Goal: Task Accomplishment & Management: Use online tool/utility

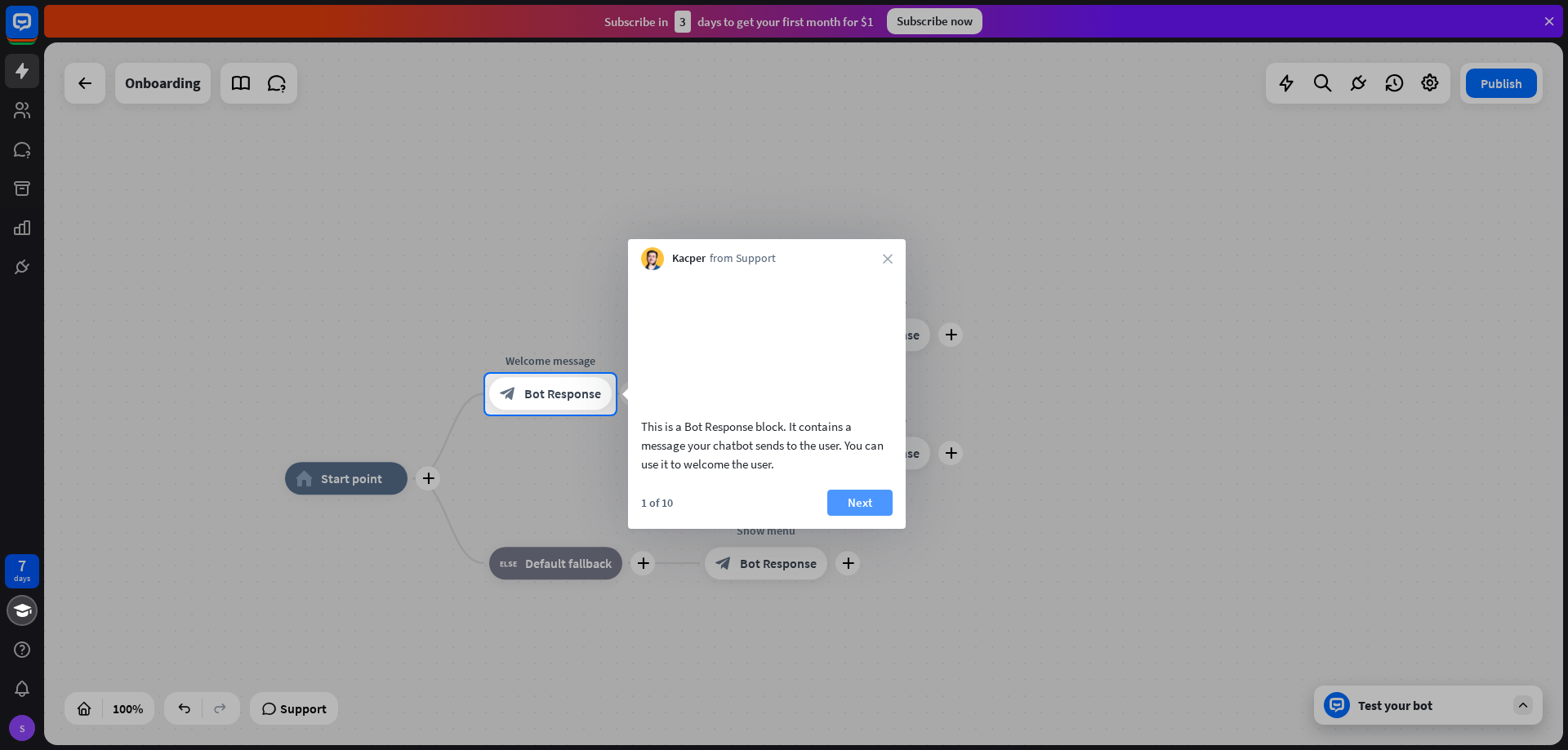
click at [860, 516] on button "Next" at bounding box center [860, 503] width 65 height 26
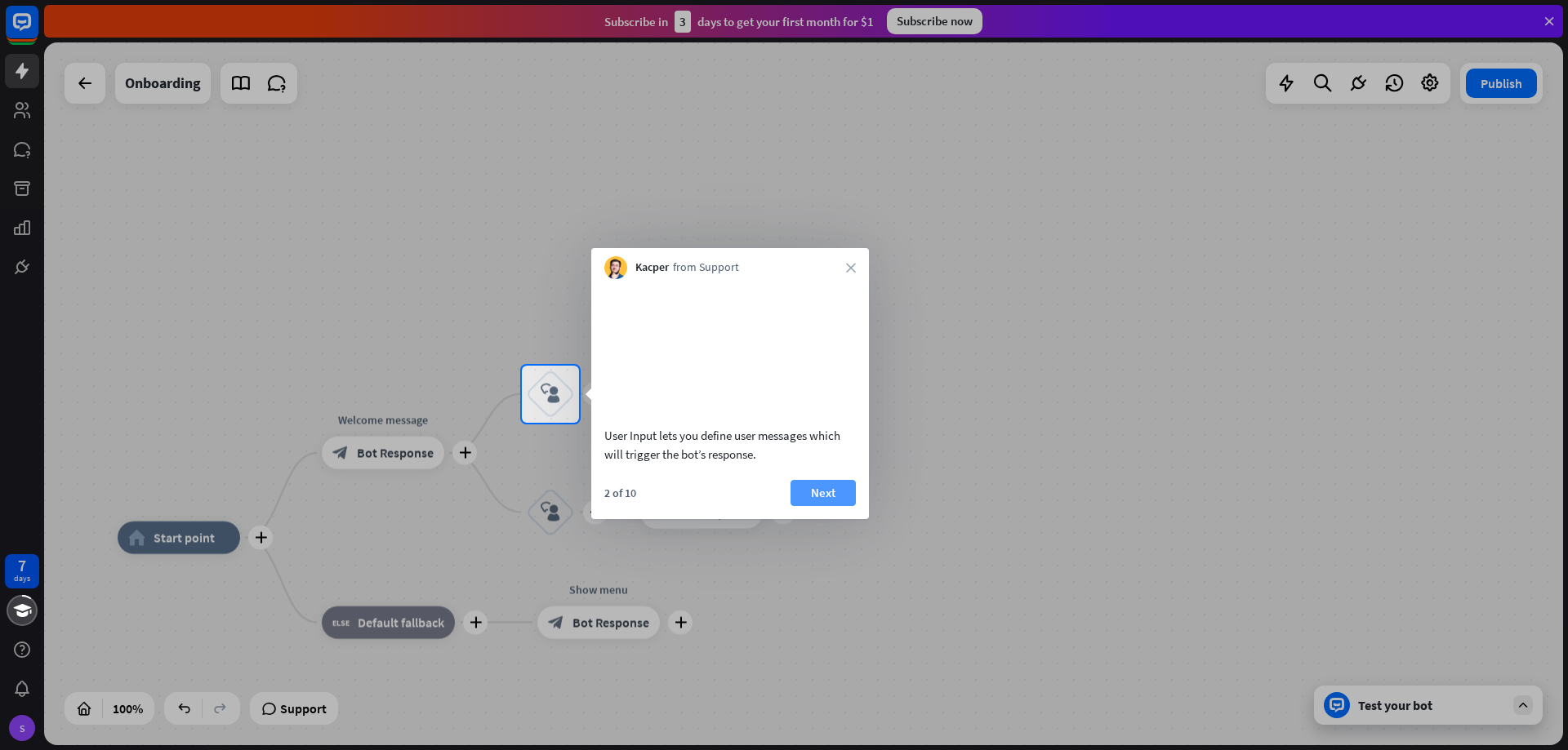
click at [844, 506] on button "Next" at bounding box center [822, 493] width 65 height 26
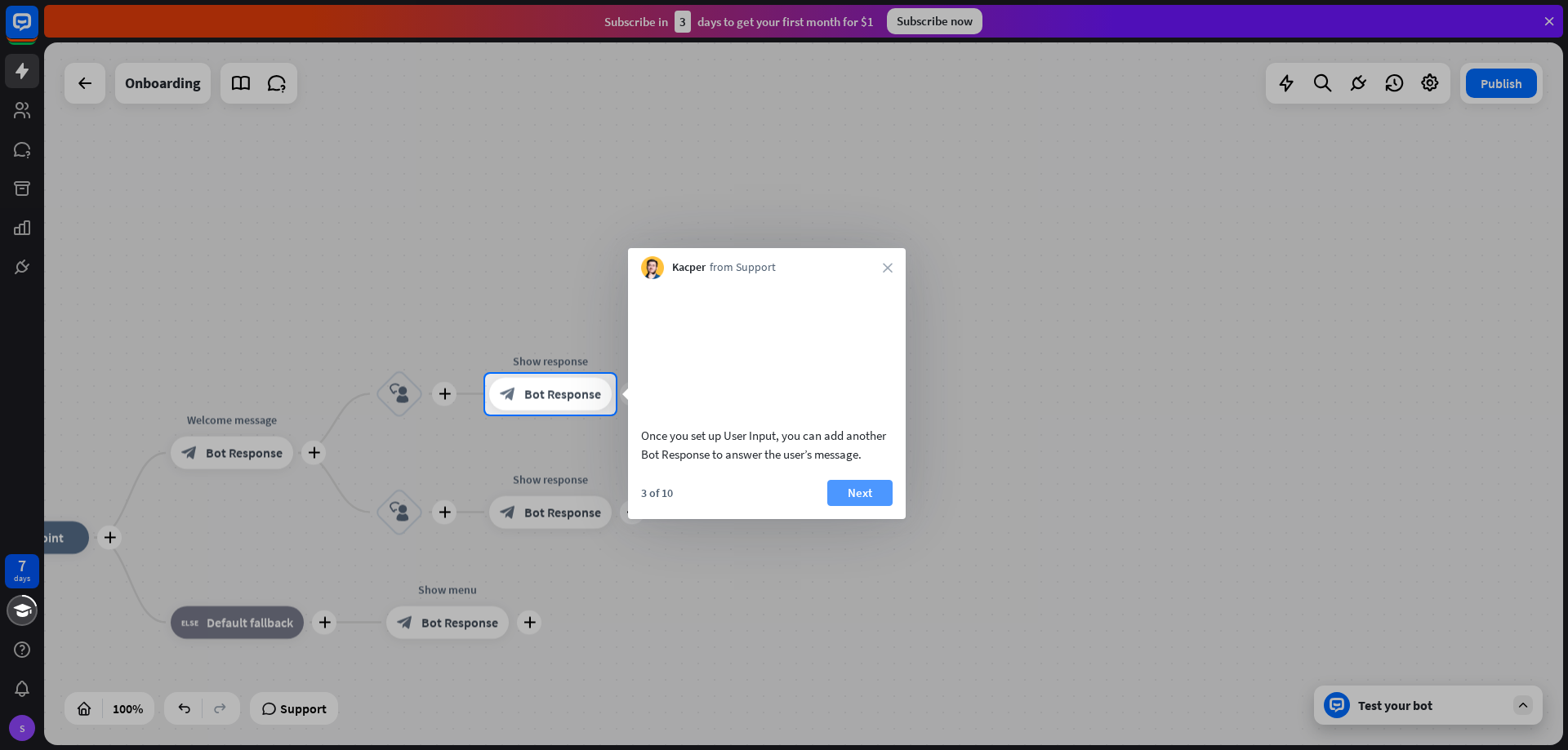
click at [880, 506] on button "Next" at bounding box center [860, 493] width 65 height 26
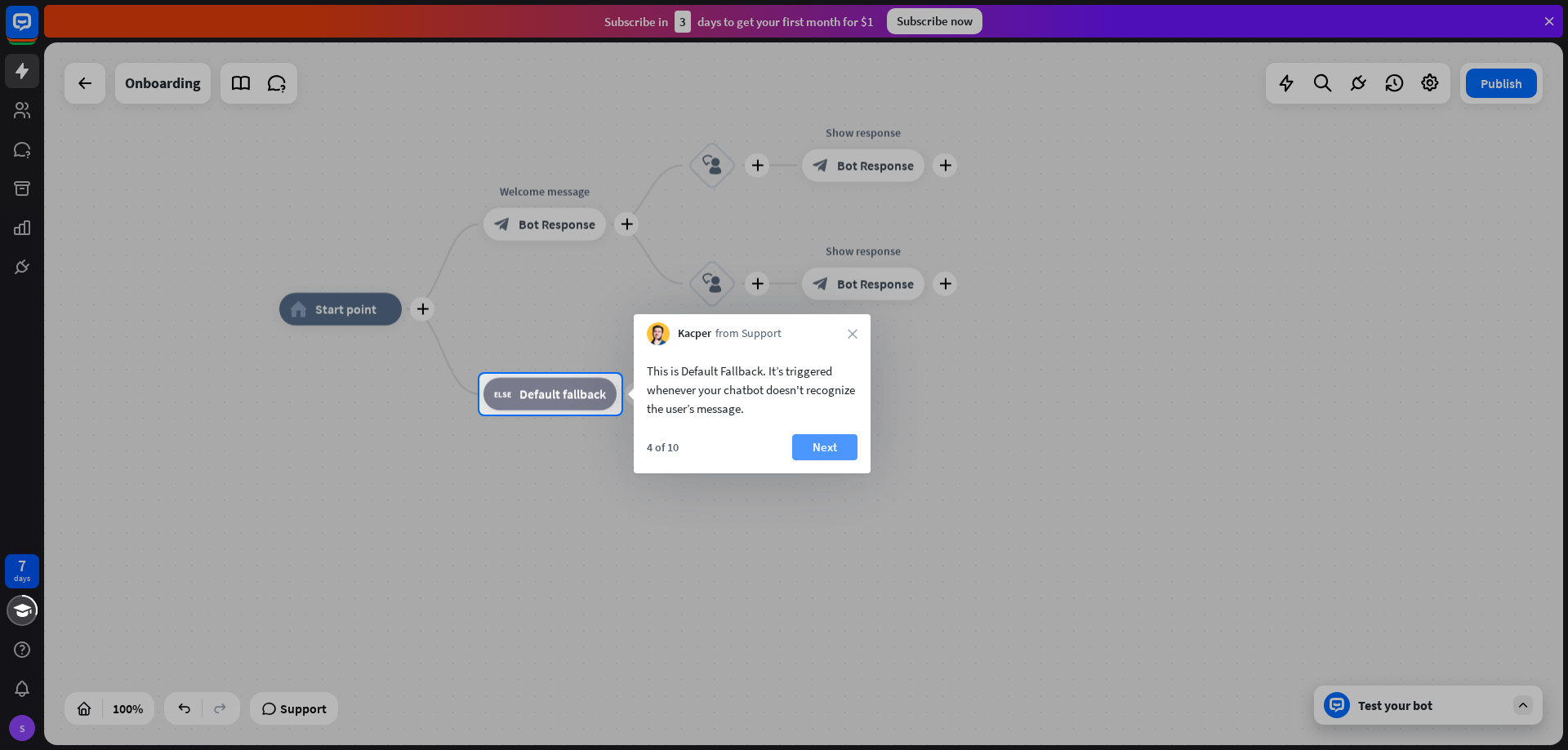
click at [837, 452] on button "Next" at bounding box center [824, 447] width 65 height 26
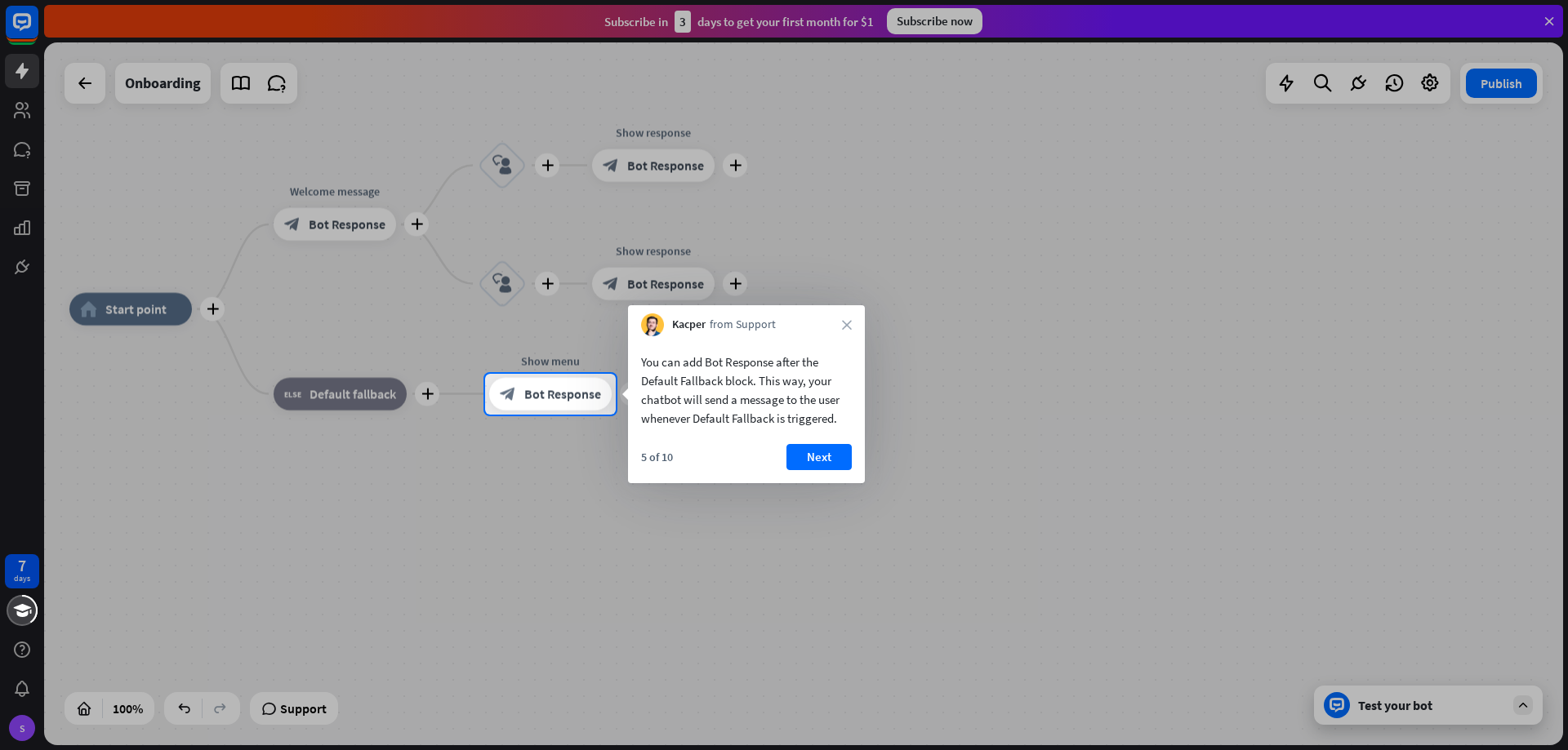
click at [837, 452] on button "Next" at bounding box center [818, 457] width 65 height 26
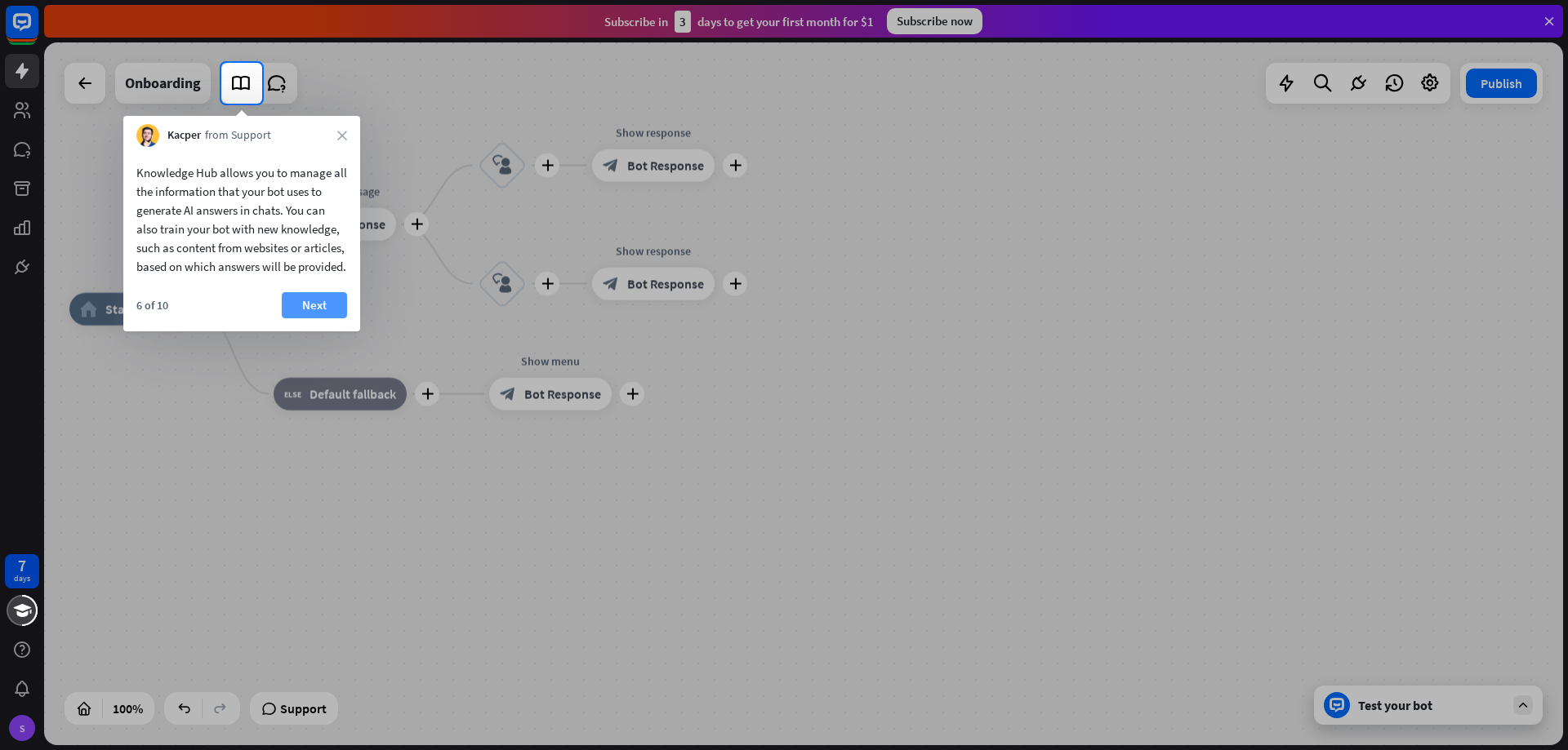
click at [341, 318] on button "Next" at bounding box center [314, 305] width 65 height 26
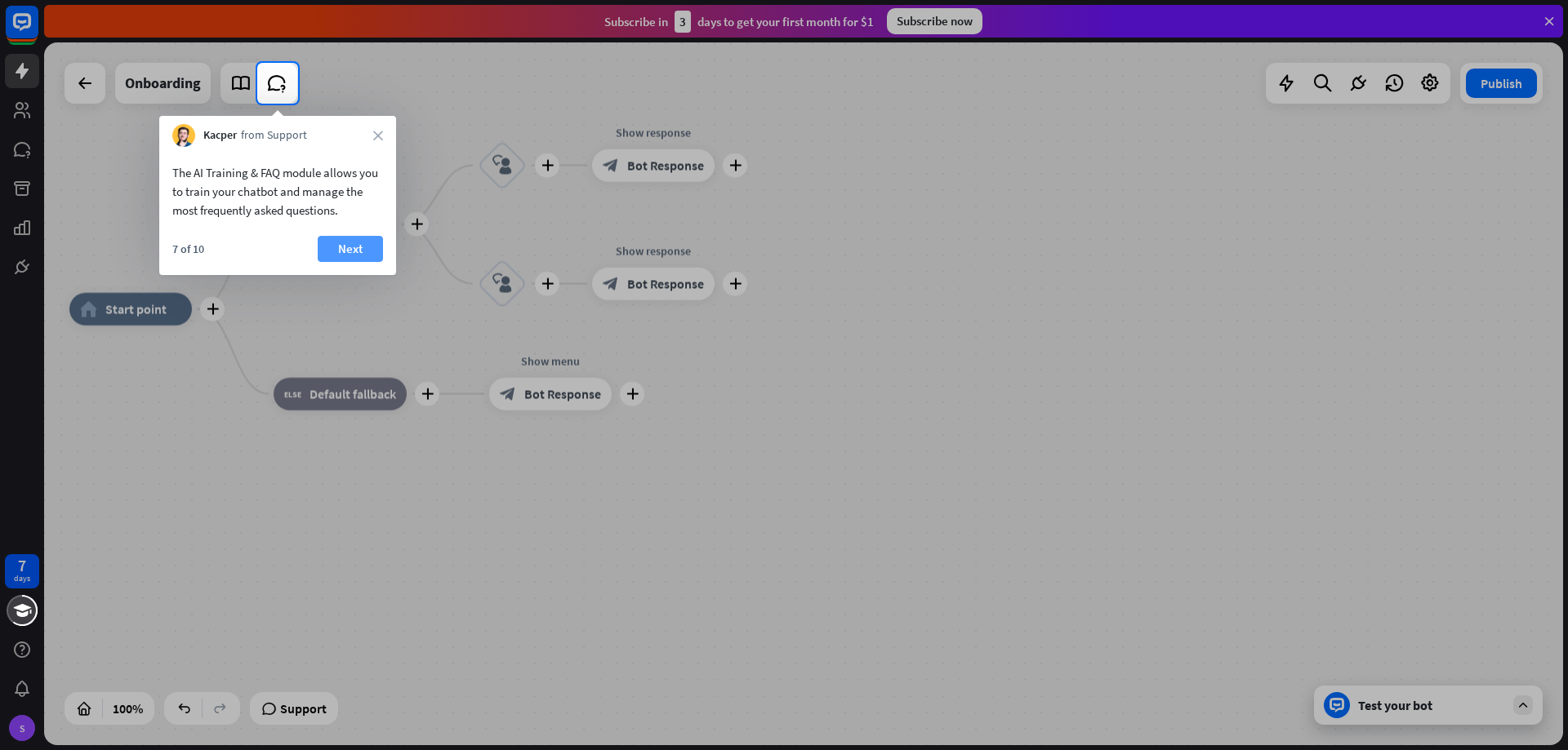
click at [355, 251] on button "Next" at bounding box center [350, 249] width 65 height 26
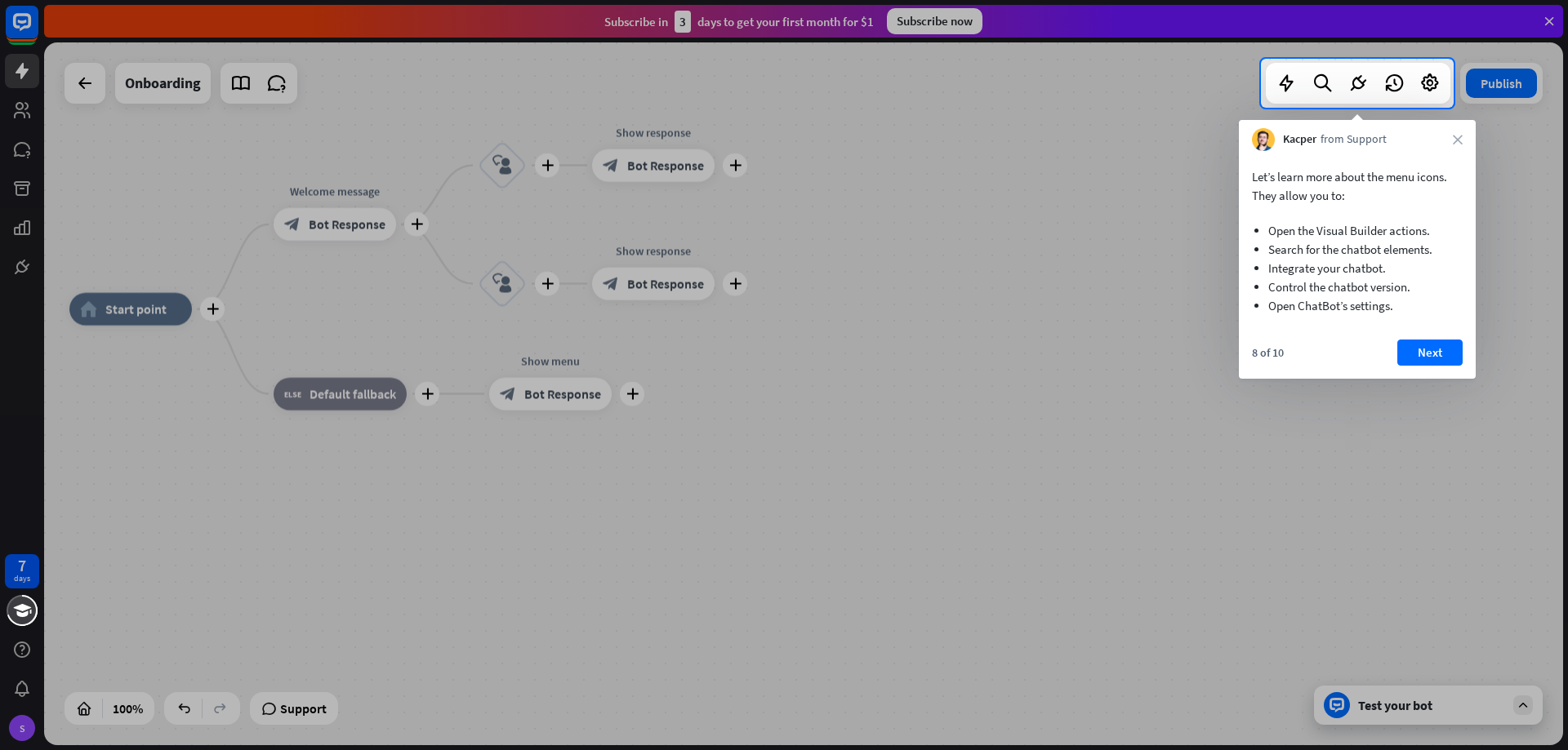
click at [1446, 349] on button "Next" at bounding box center [1430, 353] width 65 height 26
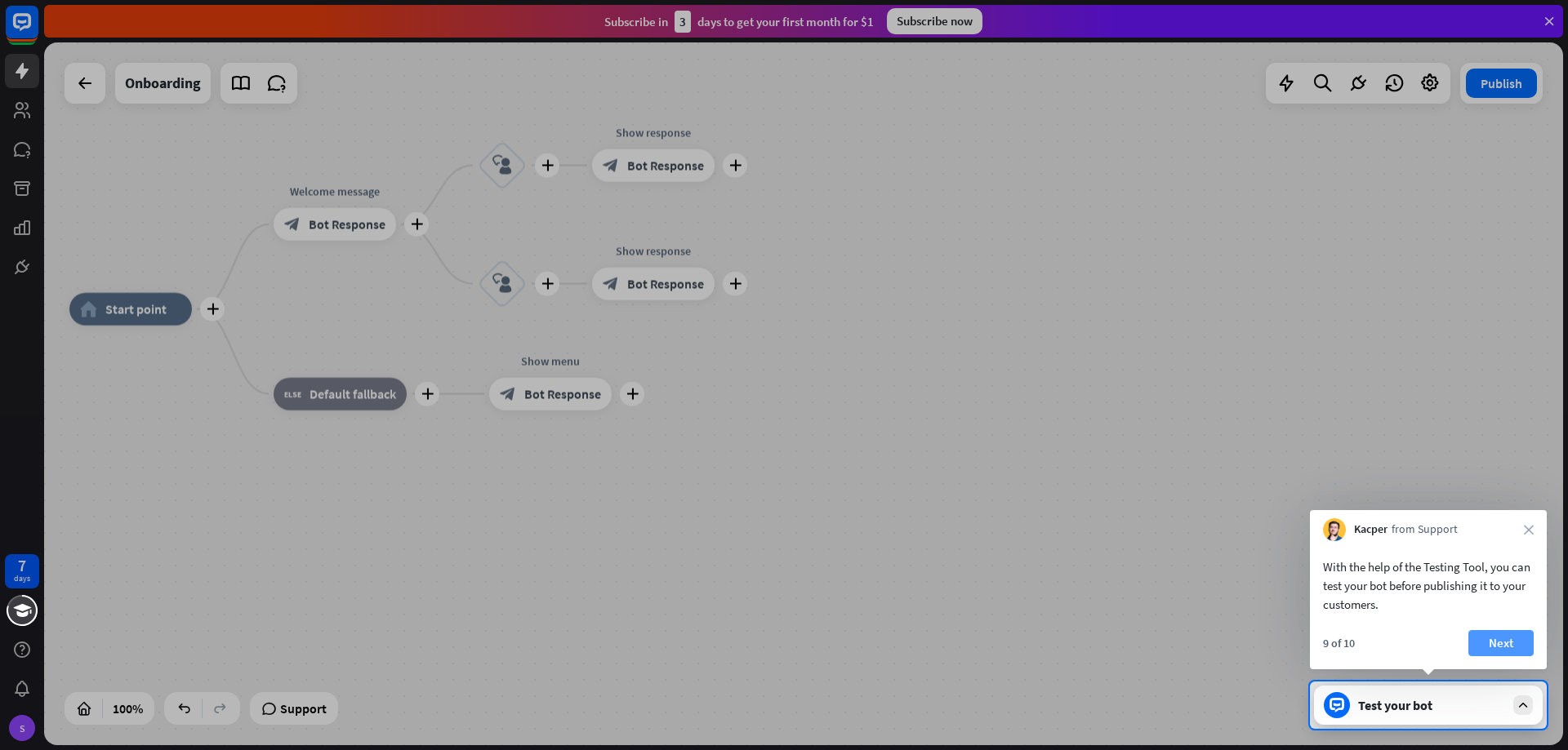
click at [1495, 641] on button "Next" at bounding box center [1501, 643] width 65 height 26
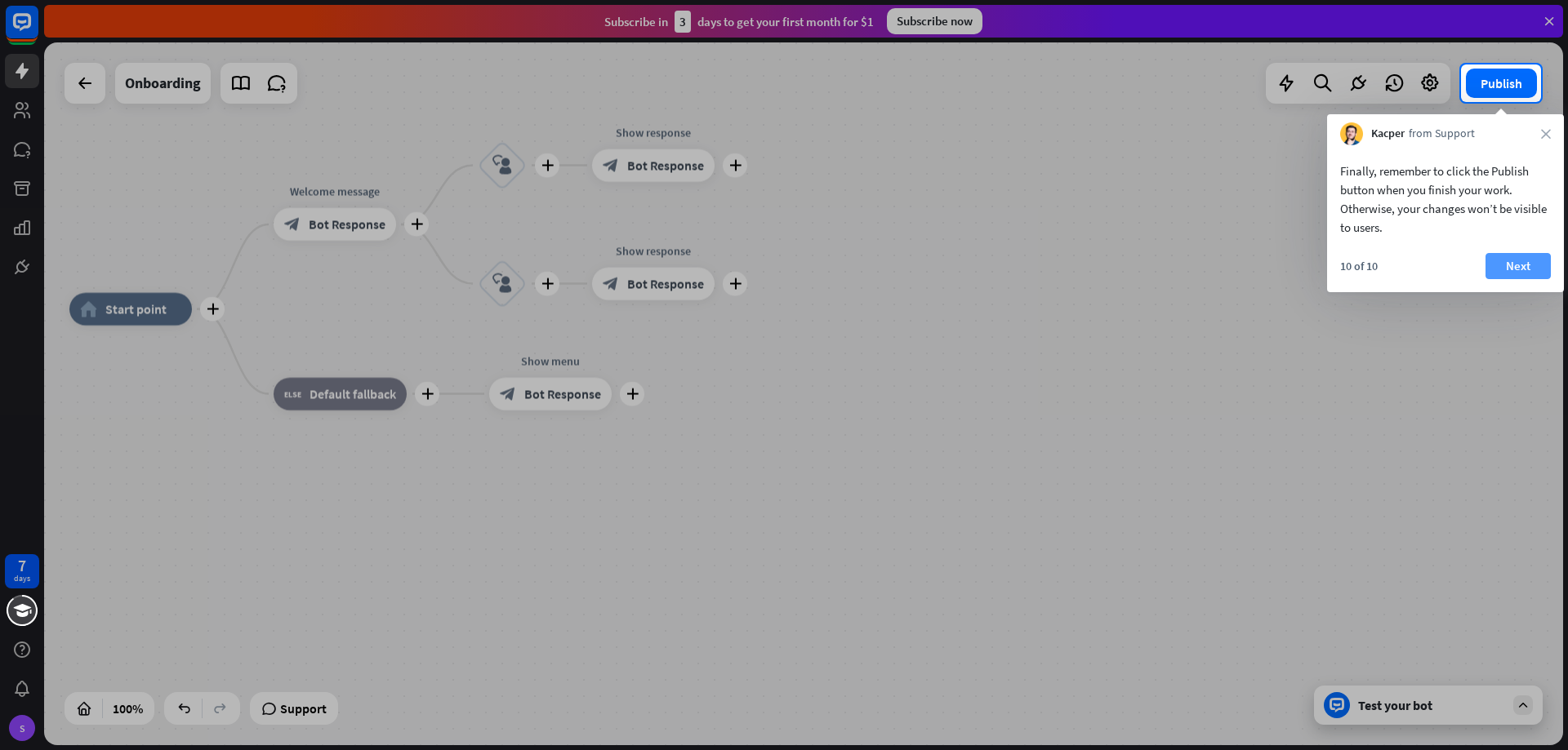
click at [1536, 259] on button "Next" at bounding box center [1518, 266] width 65 height 26
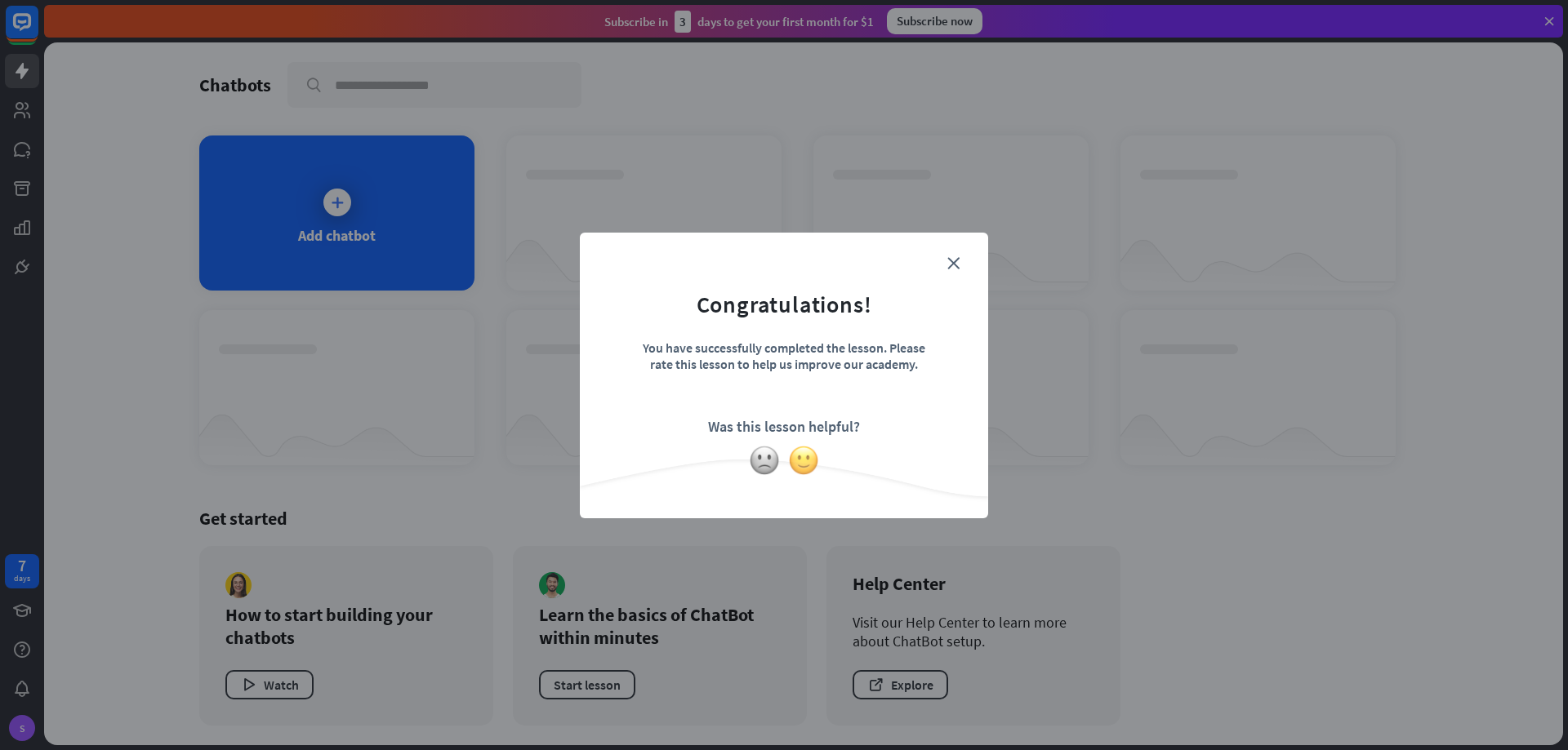
click at [801, 460] on img at bounding box center [803, 461] width 31 height 31
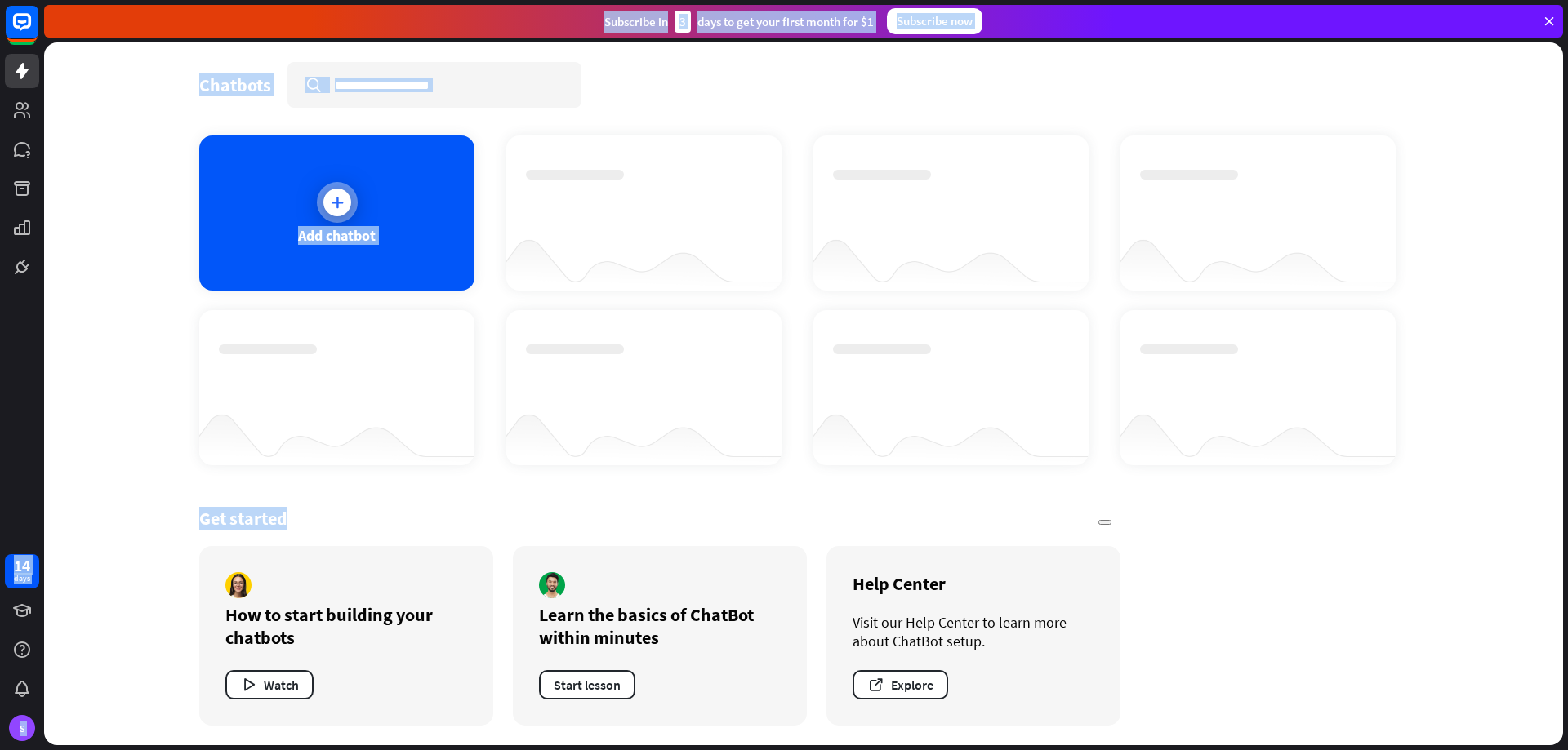
click at [342, 224] on div "Add chatbot" at bounding box center [337, 213] width 276 height 155
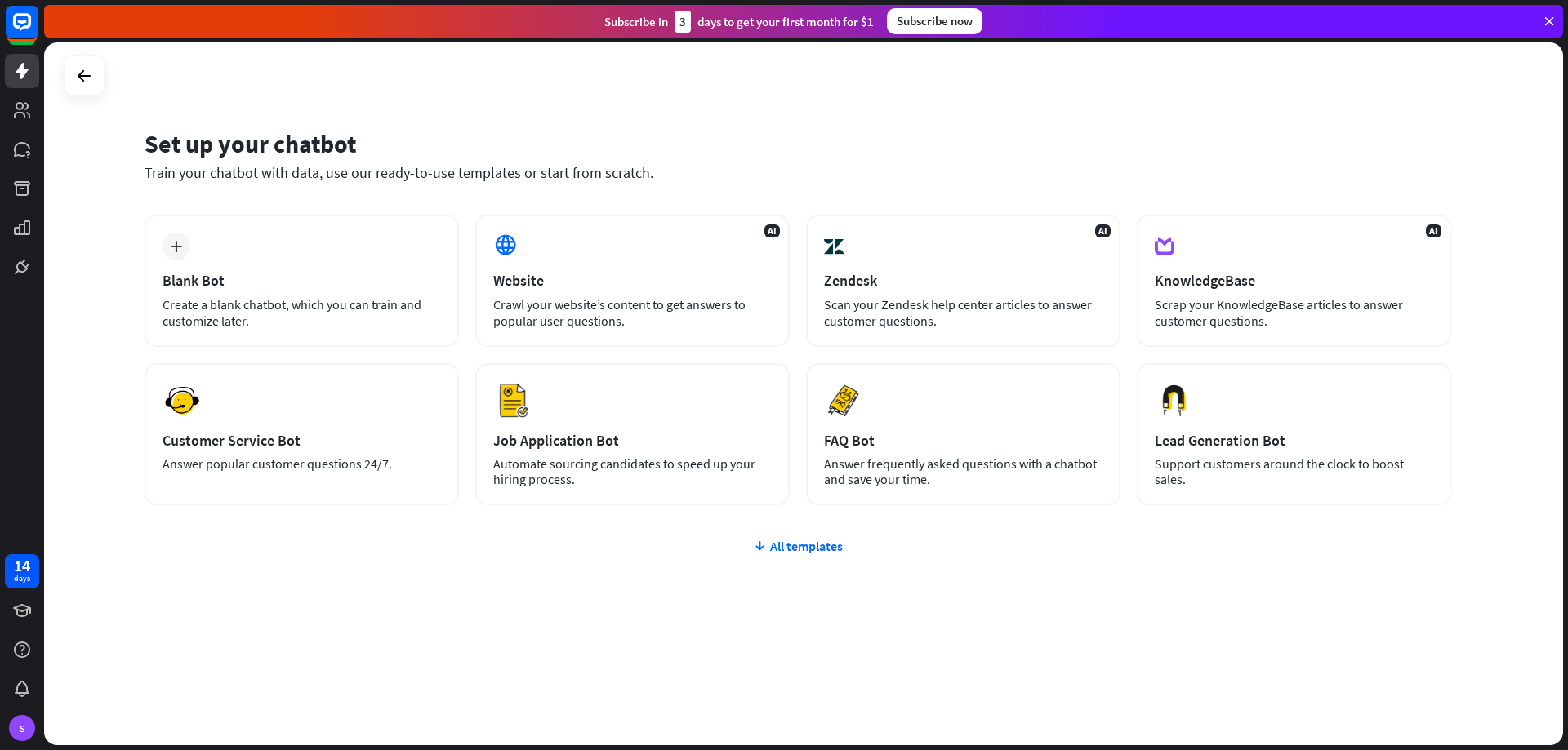
click at [884, 654] on div "plus Blank Bot Create a blank chatbot, which you can train and customize later.…" at bounding box center [798, 458] width 1307 height 486
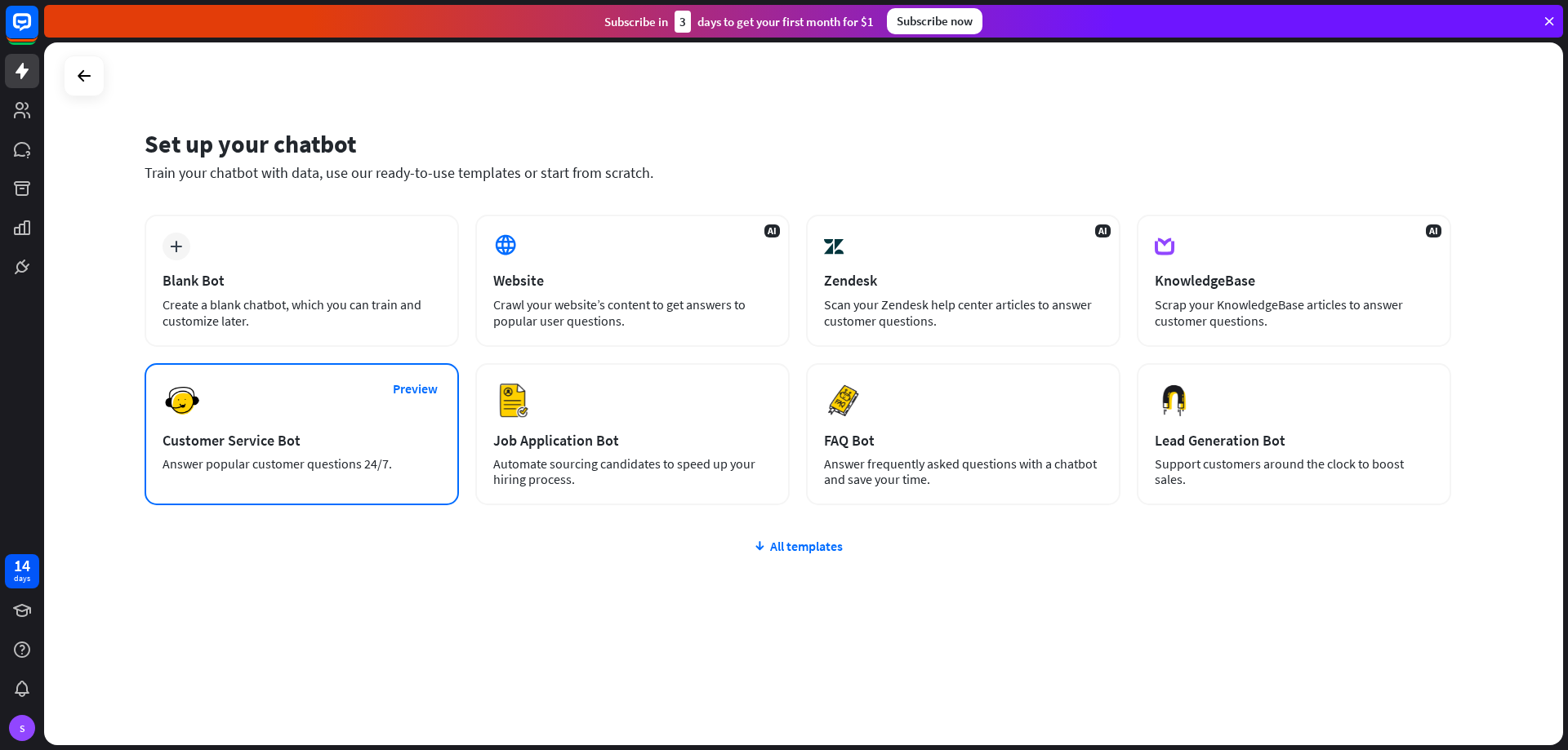
click at [424, 442] on div "Customer Service Bot" at bounding box center [301, 440] width 279 height 19
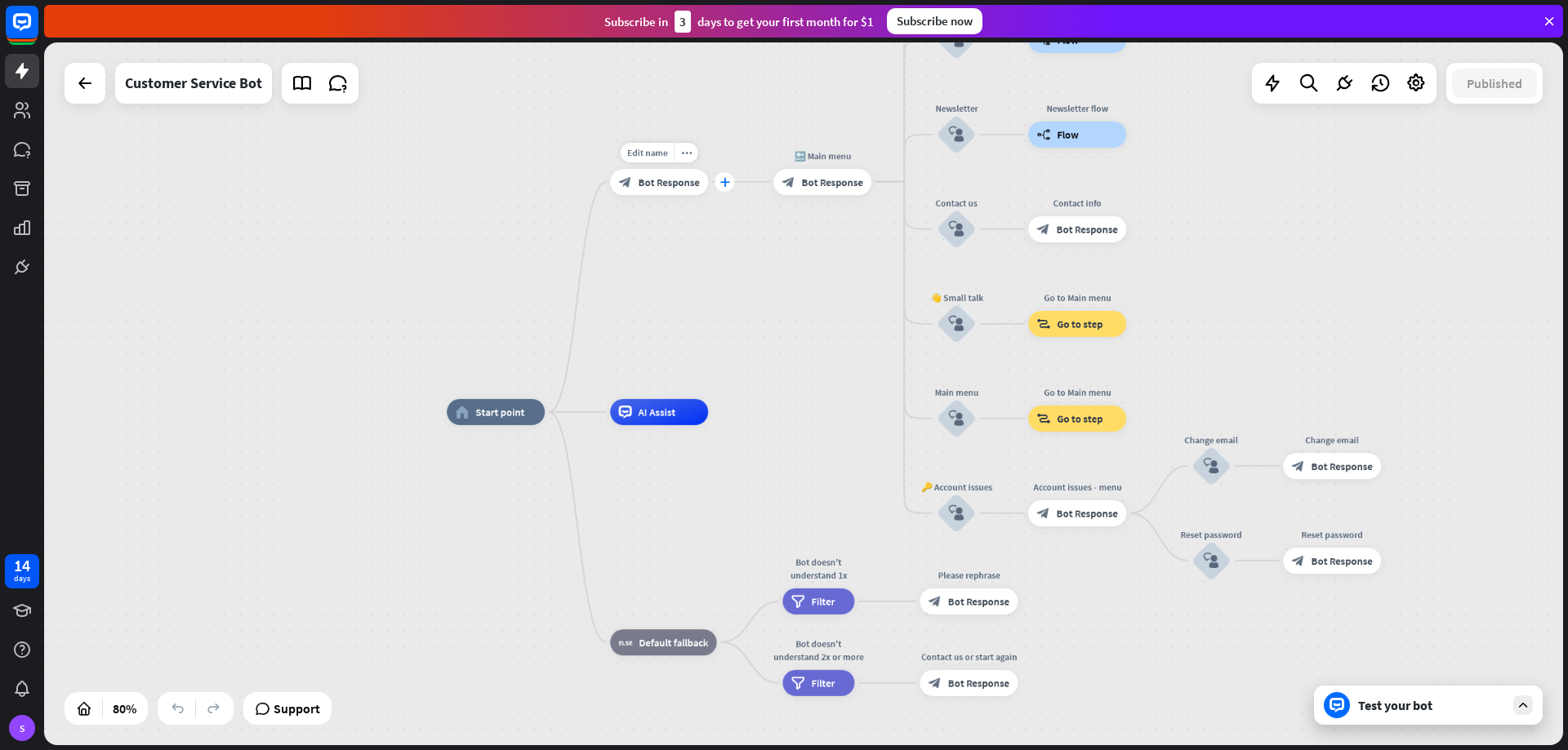
click at [724, 187] on div "plus" at bounding box center [725, 182] width 20 height 20
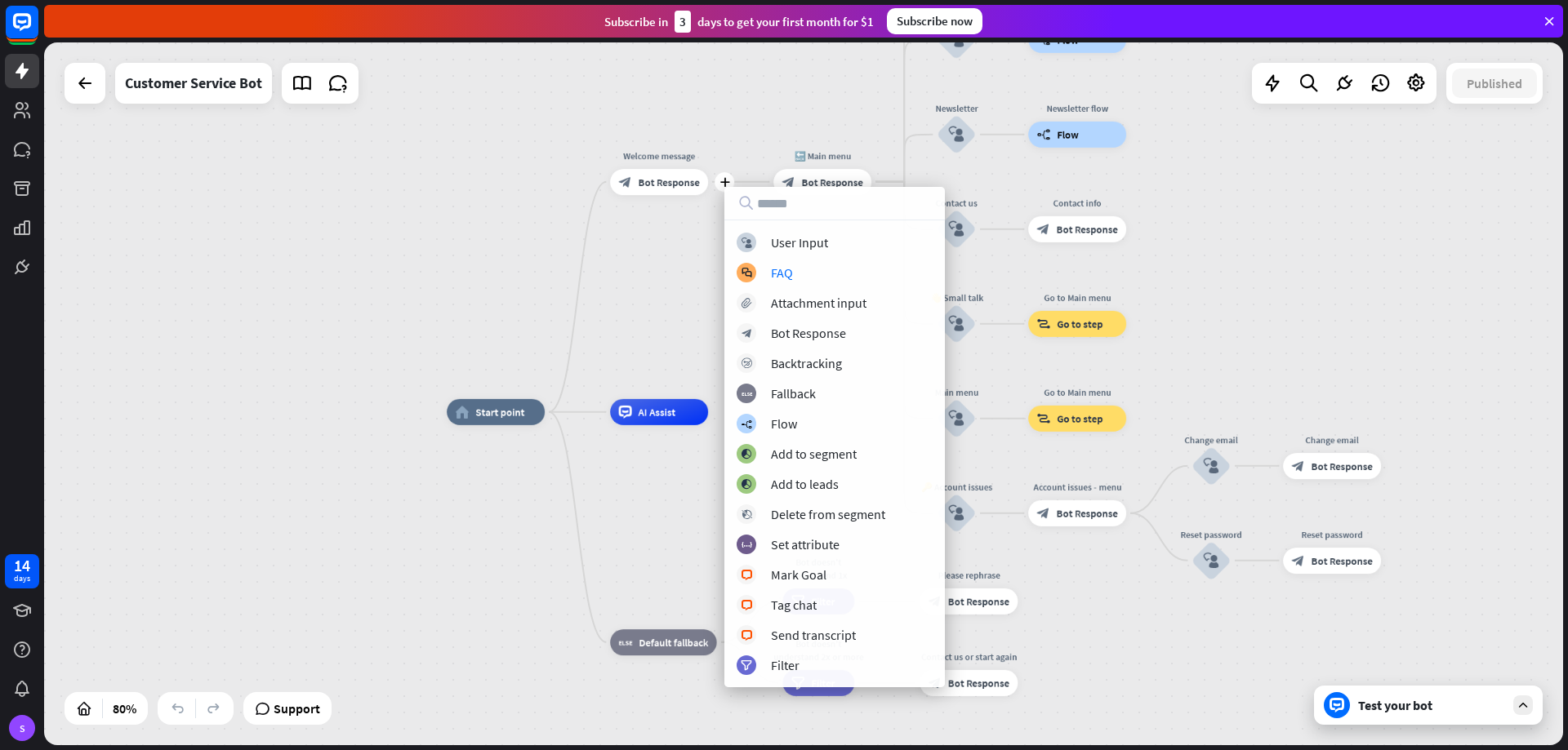
click at [689, 277] on div "home_2 Start point plus Welcome message block_bot_response Bot Response 🔙 Main …" at bounding box center [803, 394] width 1519 height 703
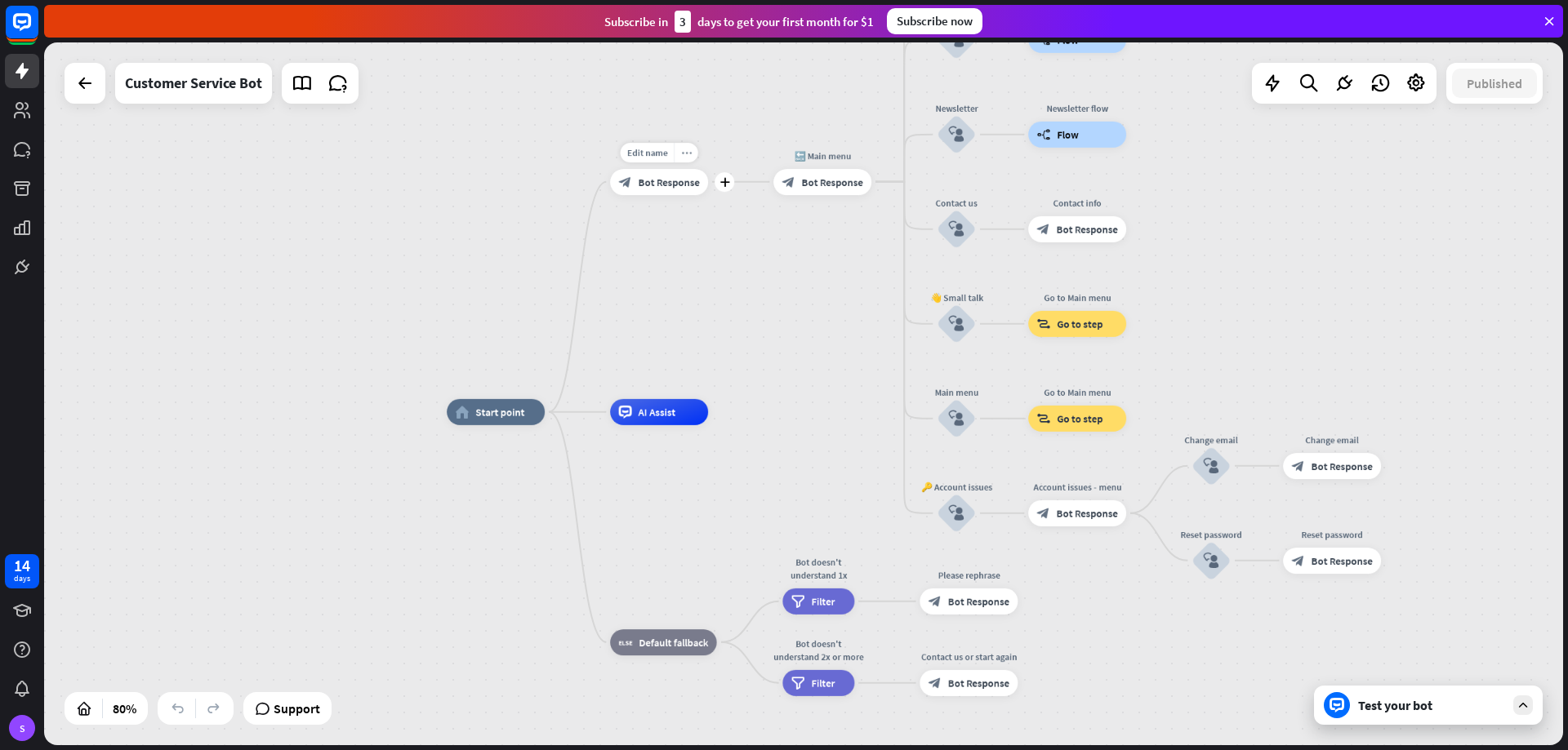
click at [683, 155] on icon "more_horiz" at bounding box center [686, 153] width 11 height 10
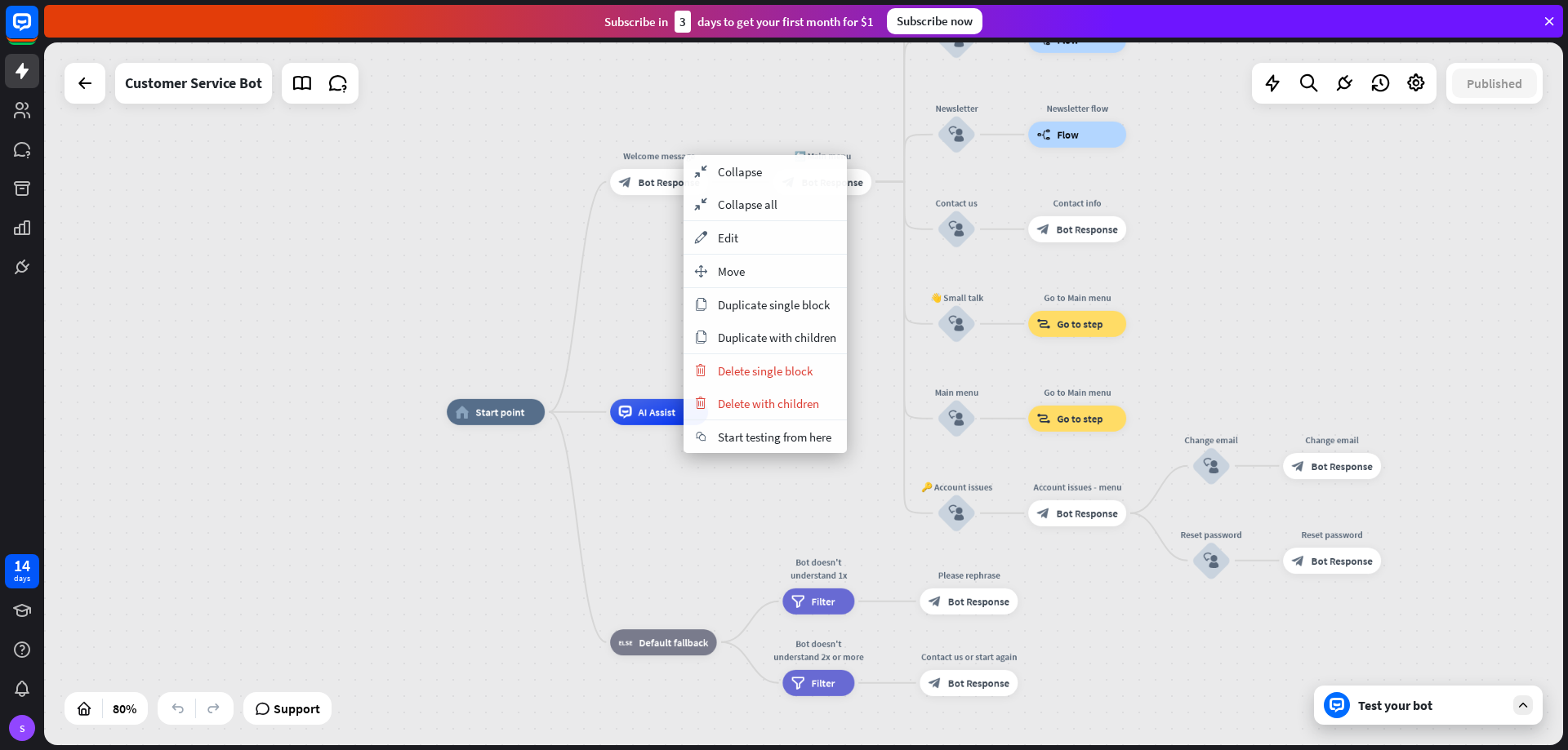
click at [723, 539] on div "home_2 Start point Welcome message block_bot_response Bot Response 🔙 Main menu …" at bounding box center [1054, 693] width 1216 height 562
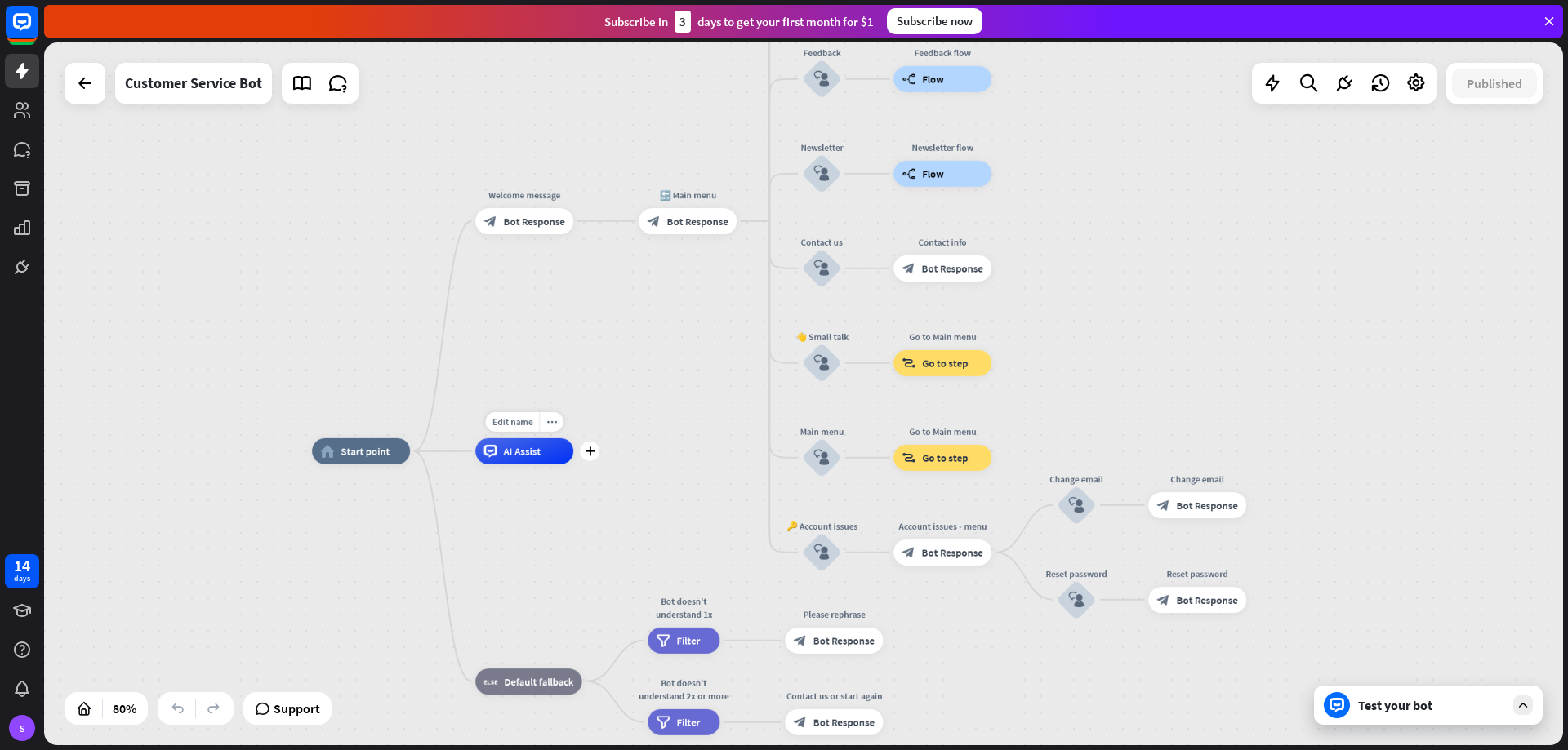
drag, startPoint x: 684, startPoint y: 428, endPoint x: 537, endPoint y: 453, distance: 149.1
click at [544, 465] on div "Edit name more_horiz plus AI Assist" at bounding box center [524, 451] width 98 height 26
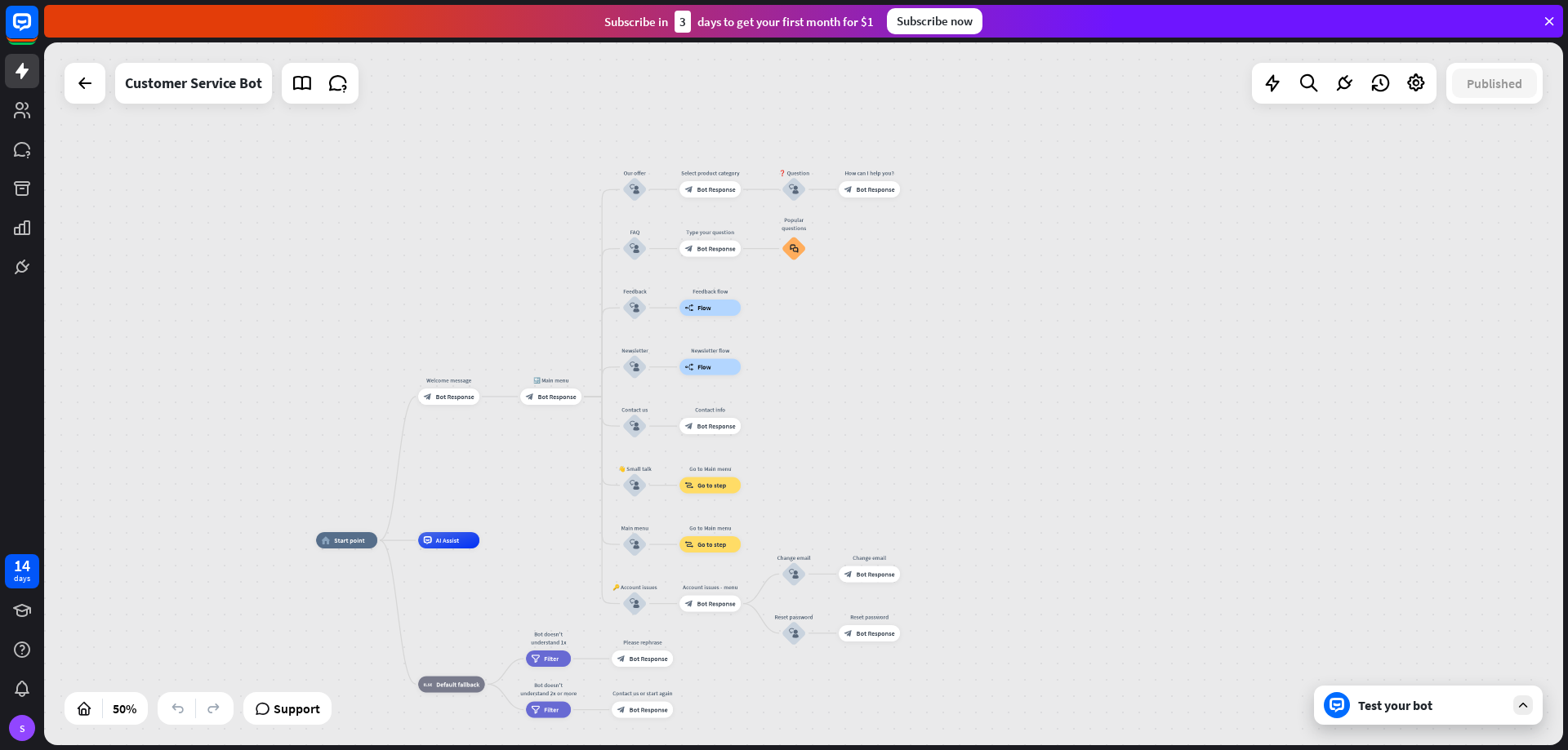
drag, startPoint x: 1132, startPoint y: 246, endPoint x: 947, endPoint y: 397, distance: 238.8
click at [963, 404] on div "home_2 Start point Welcome message block_bot_response Bot Response 🔙 Main menu …" at bounding box center [803, 394] width 1519 height 703
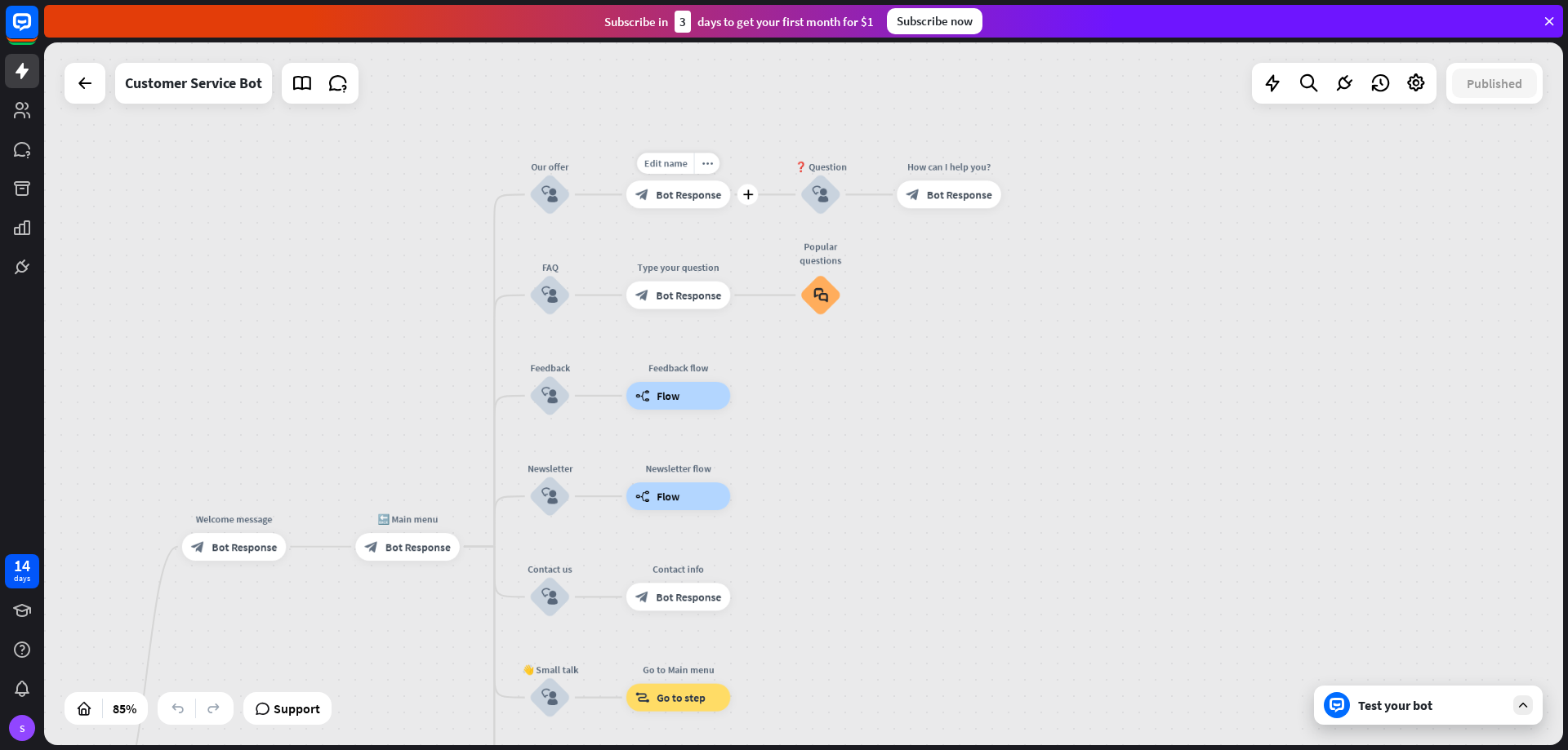
click at [702, 193] on span "Bot Response" at bounding box center [688, 194] width 65 height 14
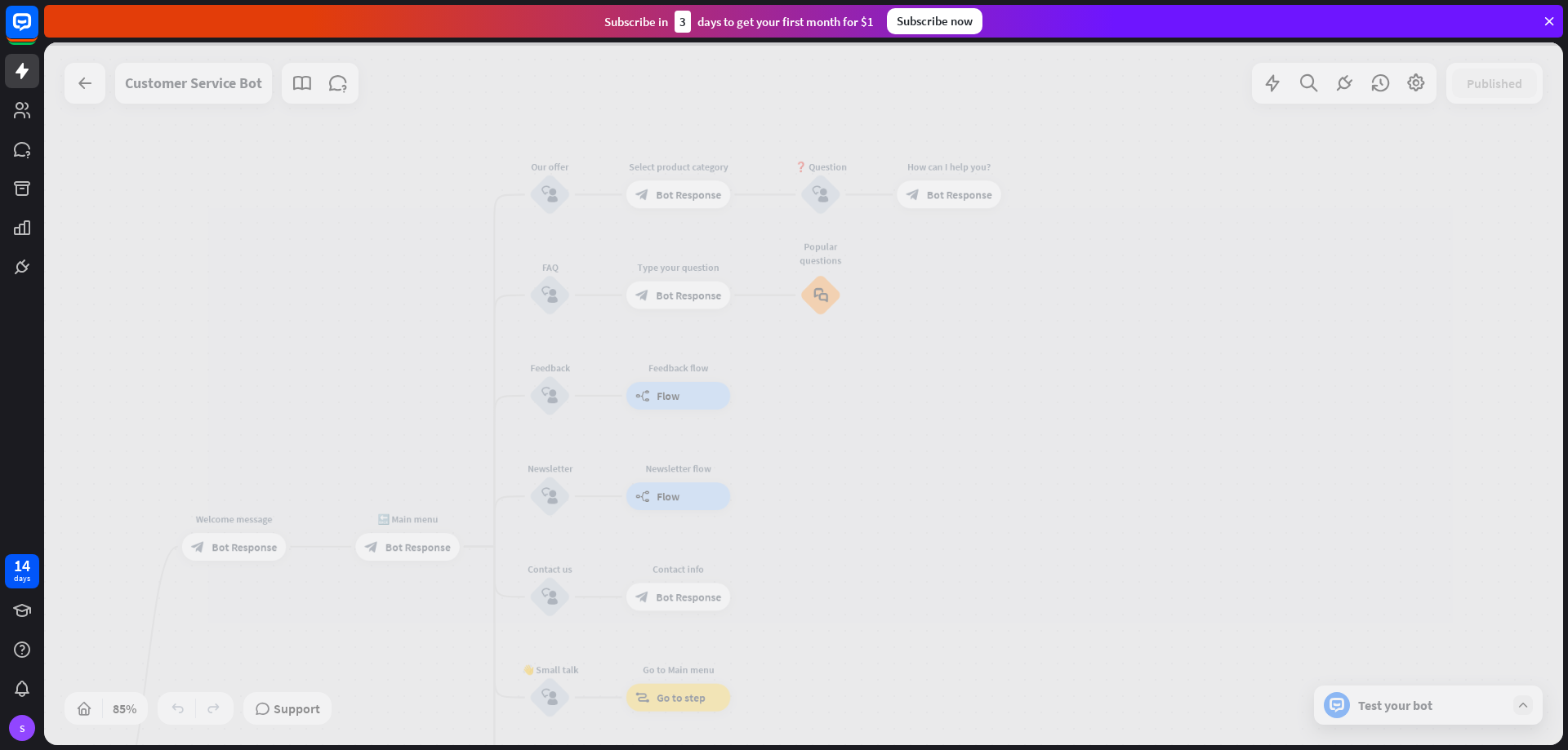
click at [702, 193] on div at bounding box center [803, 394] width 1519 height 703
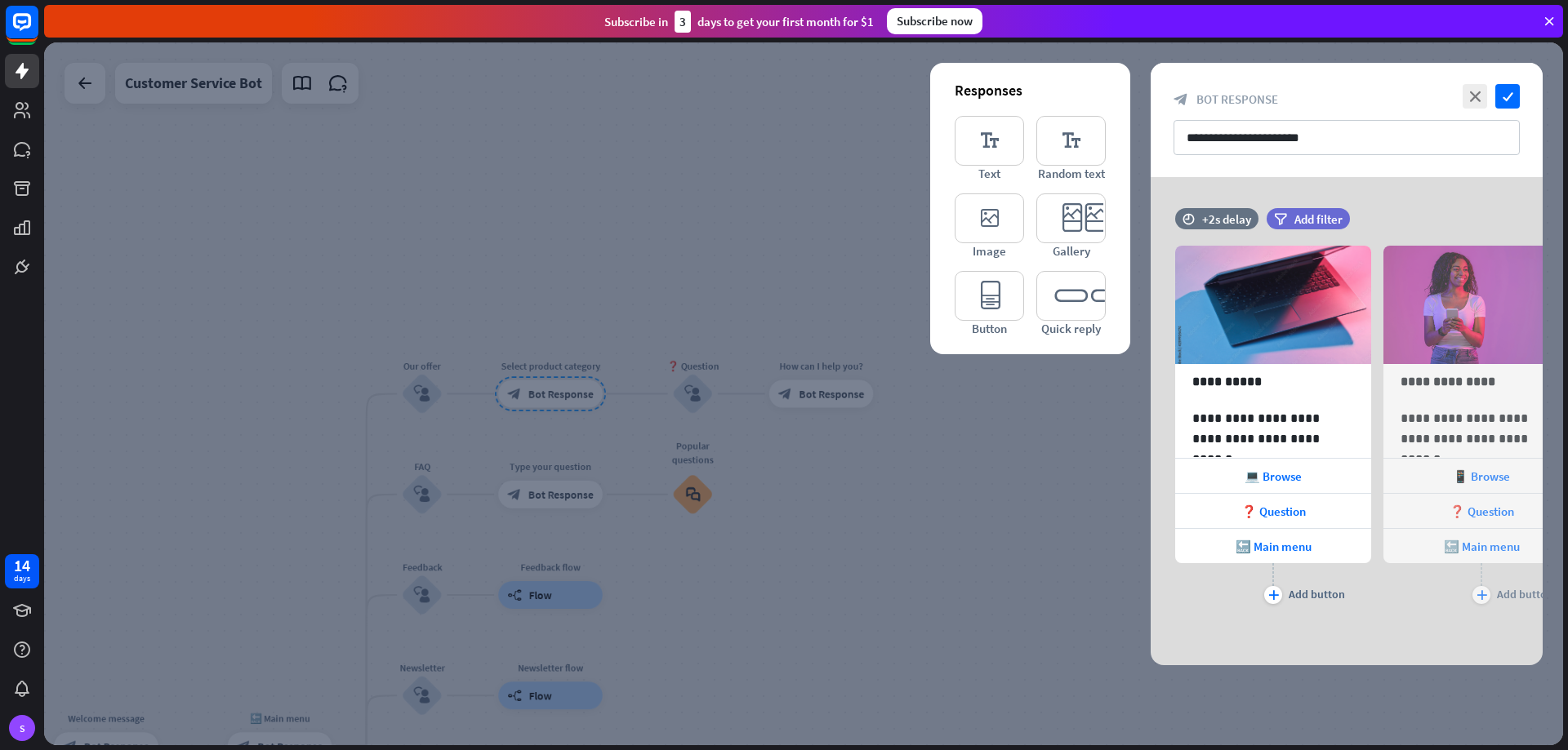
click at [808, 475] on div at bounding box center [803, 394] width 1519 height 703
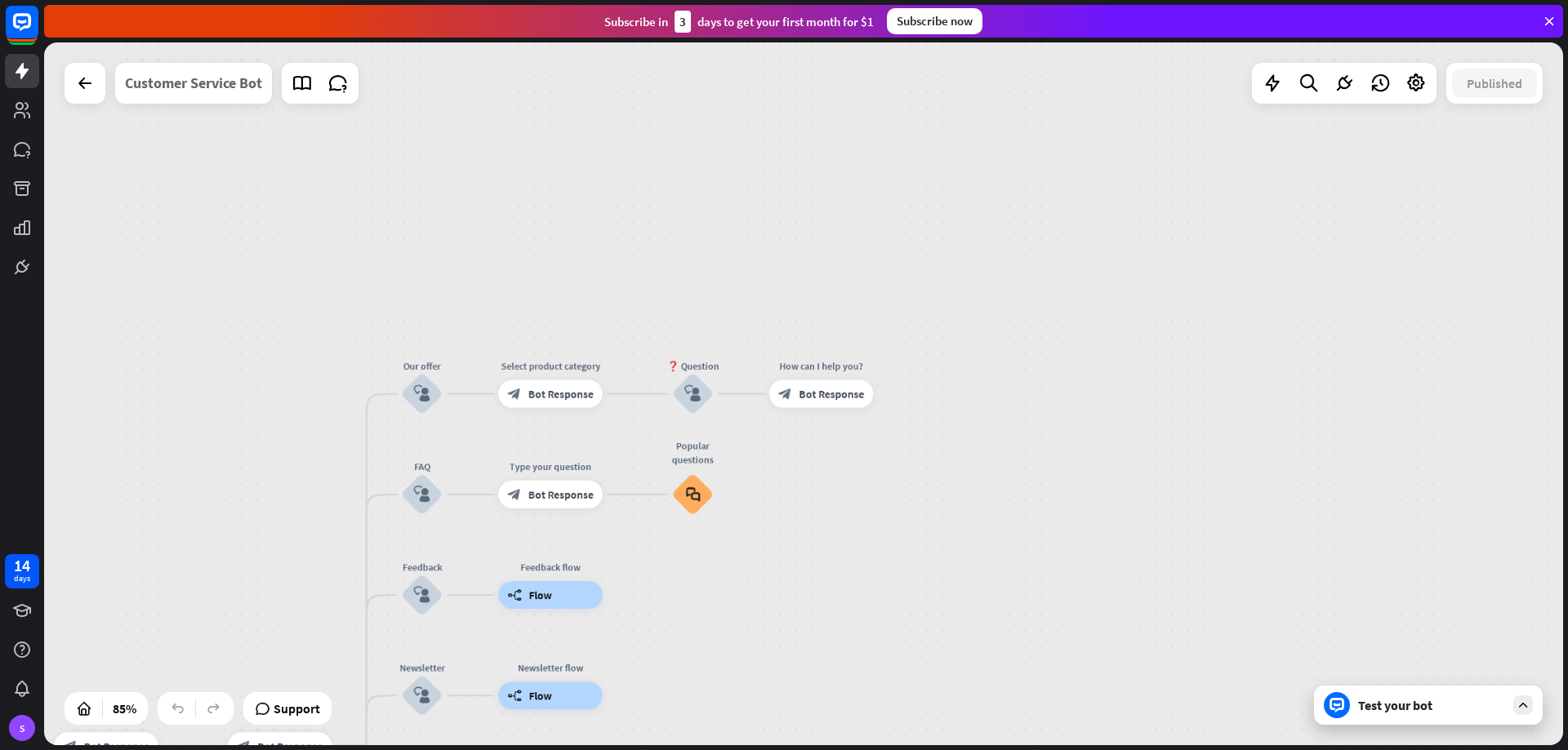
click at [228, 78] on div "Customer Service Bot" at bounding box center [194, 83] width 137 height 41
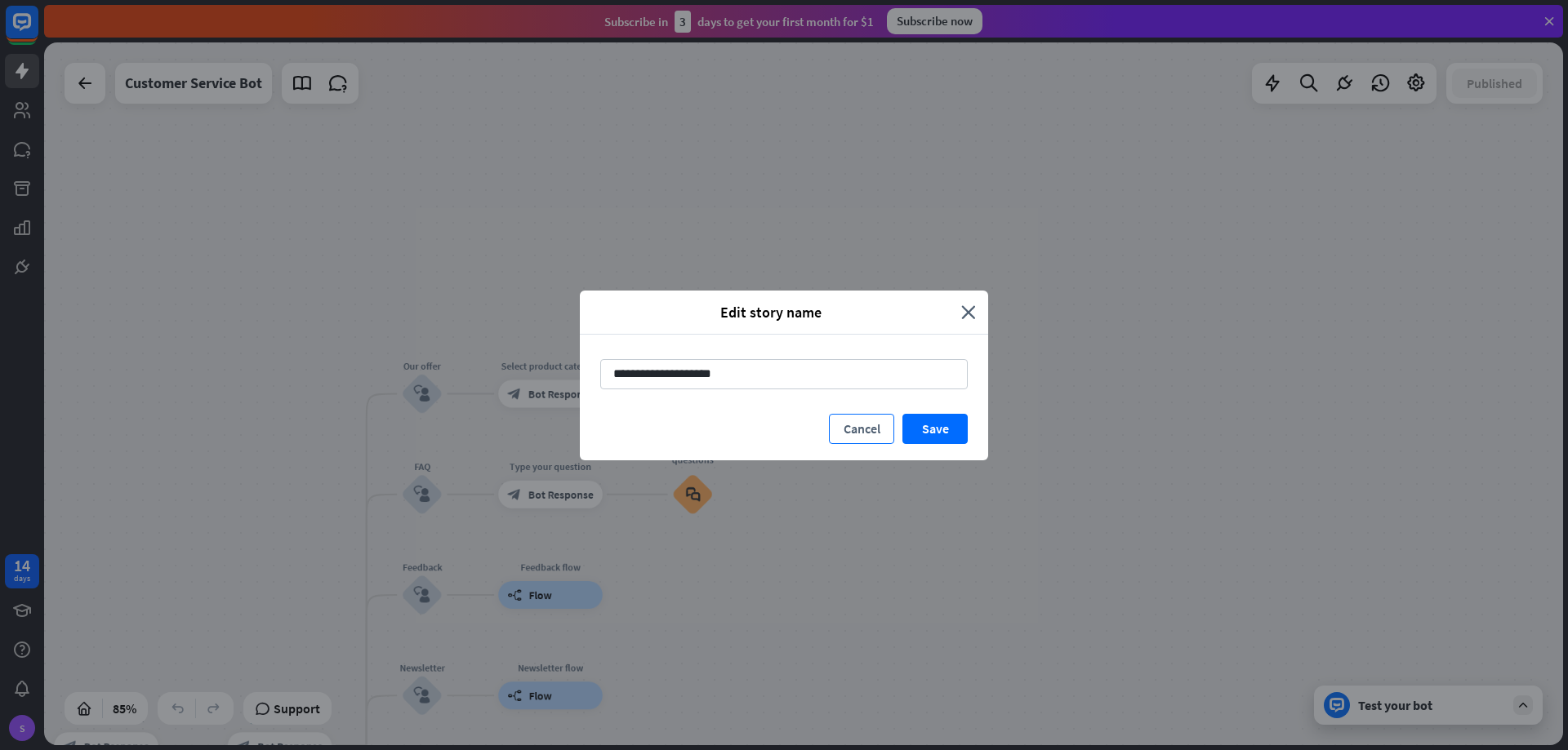
click at [882, 426] on button "Cancel" at bounding box center [861, 428] width 65 height 31
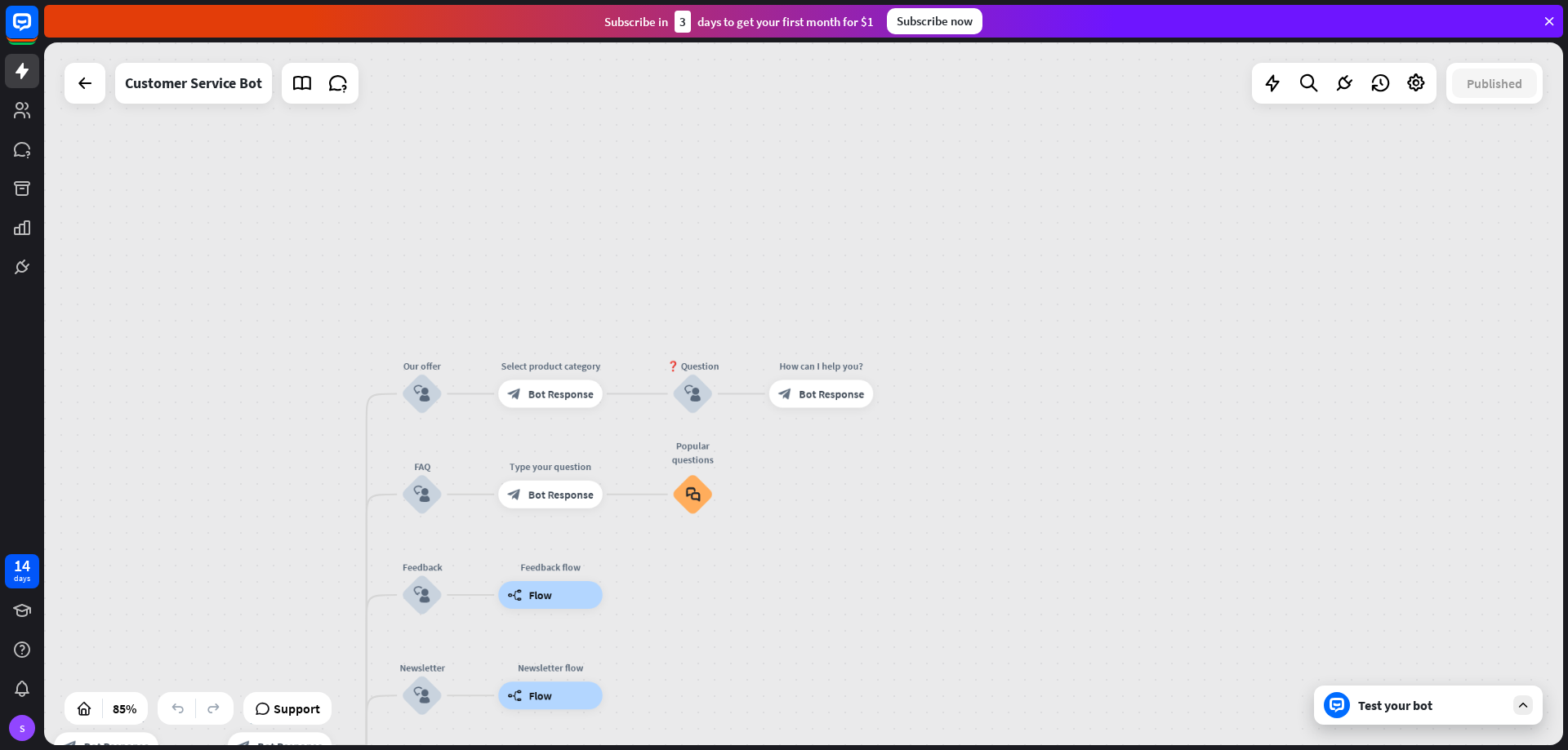
click at [1422, 719] on div "Test your bot" at bounding box center [1428, 705] width 228 height 39
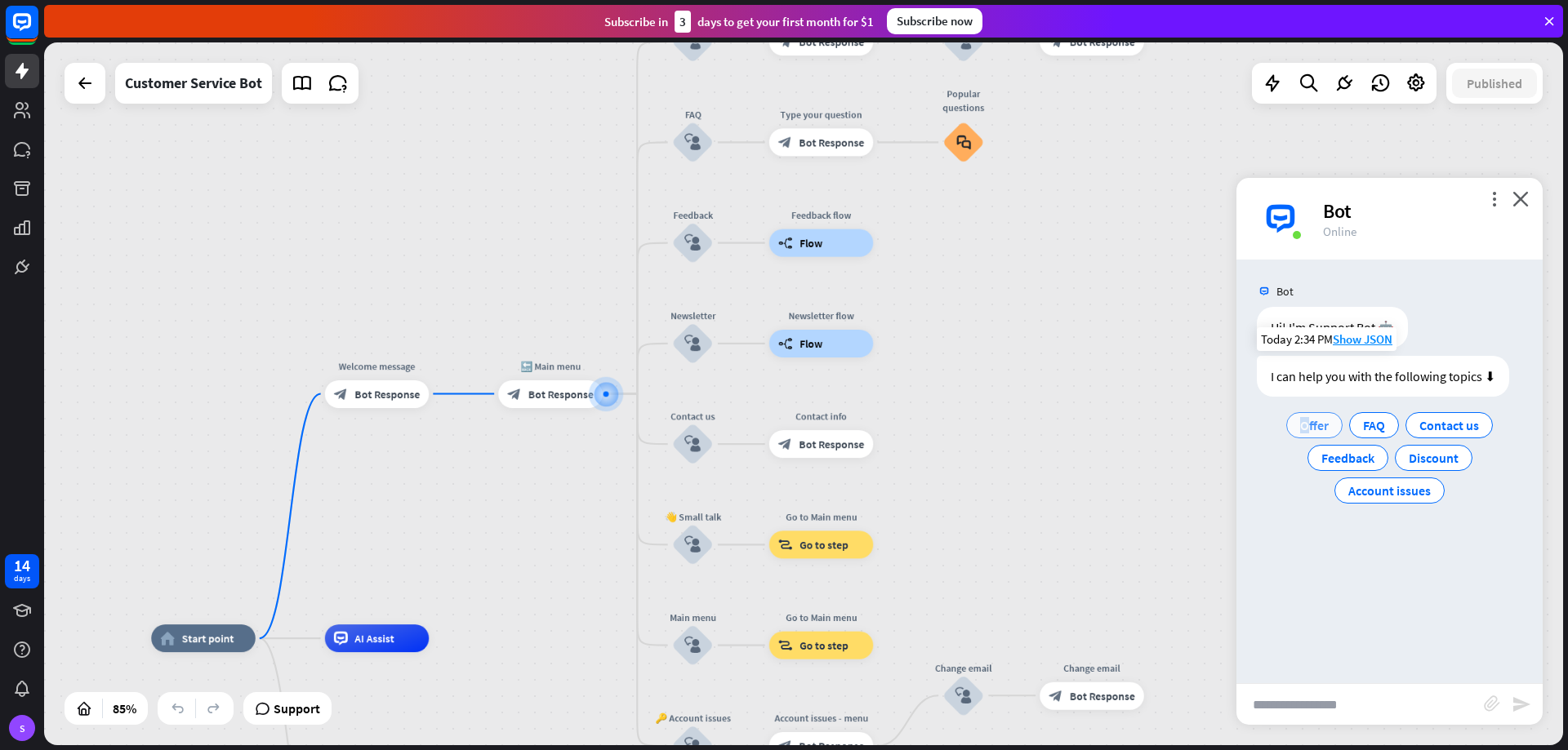
click at [1307, 417] on div "Offer" at bounding box center [1314, 425] width 56 height 26
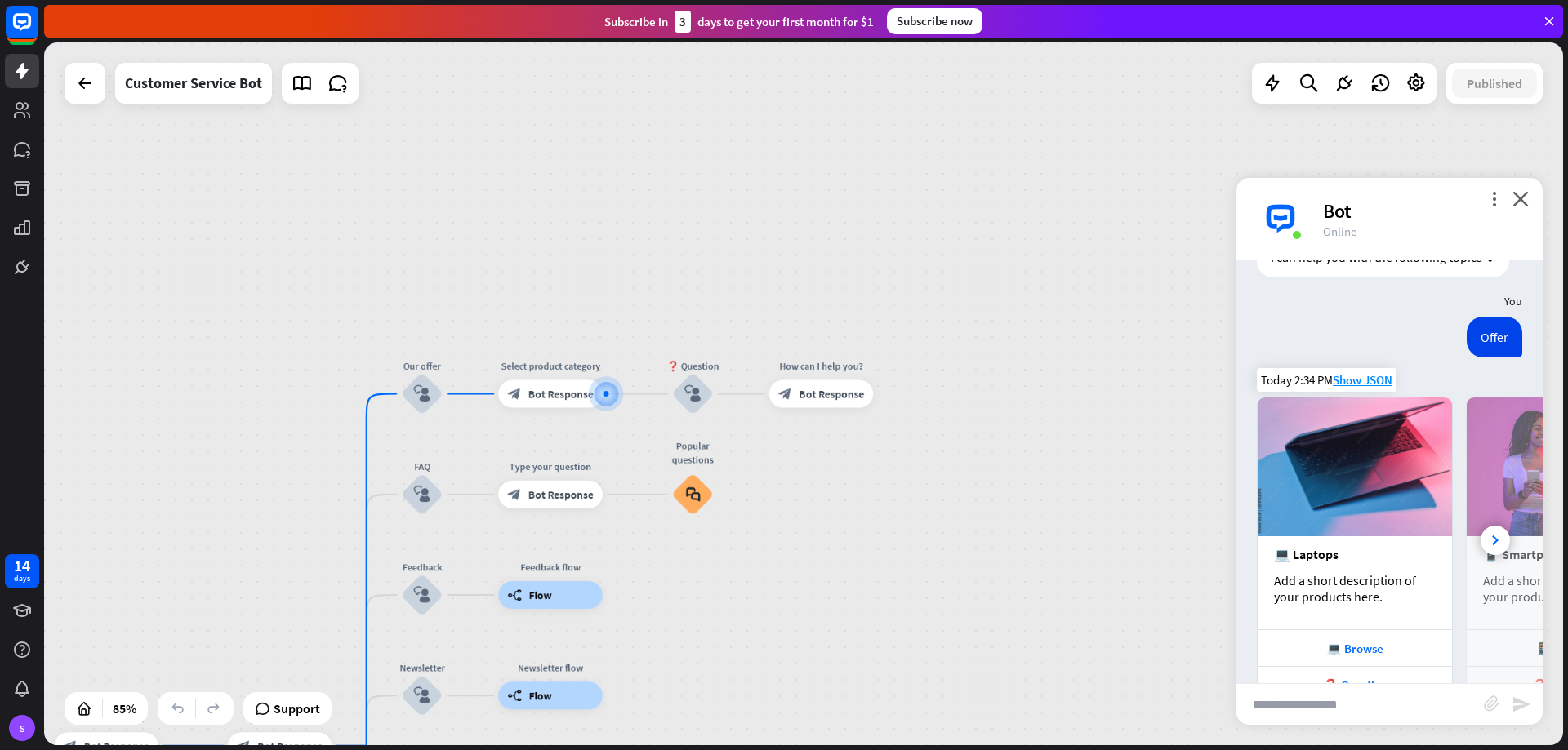
scroll to position [201, 0]
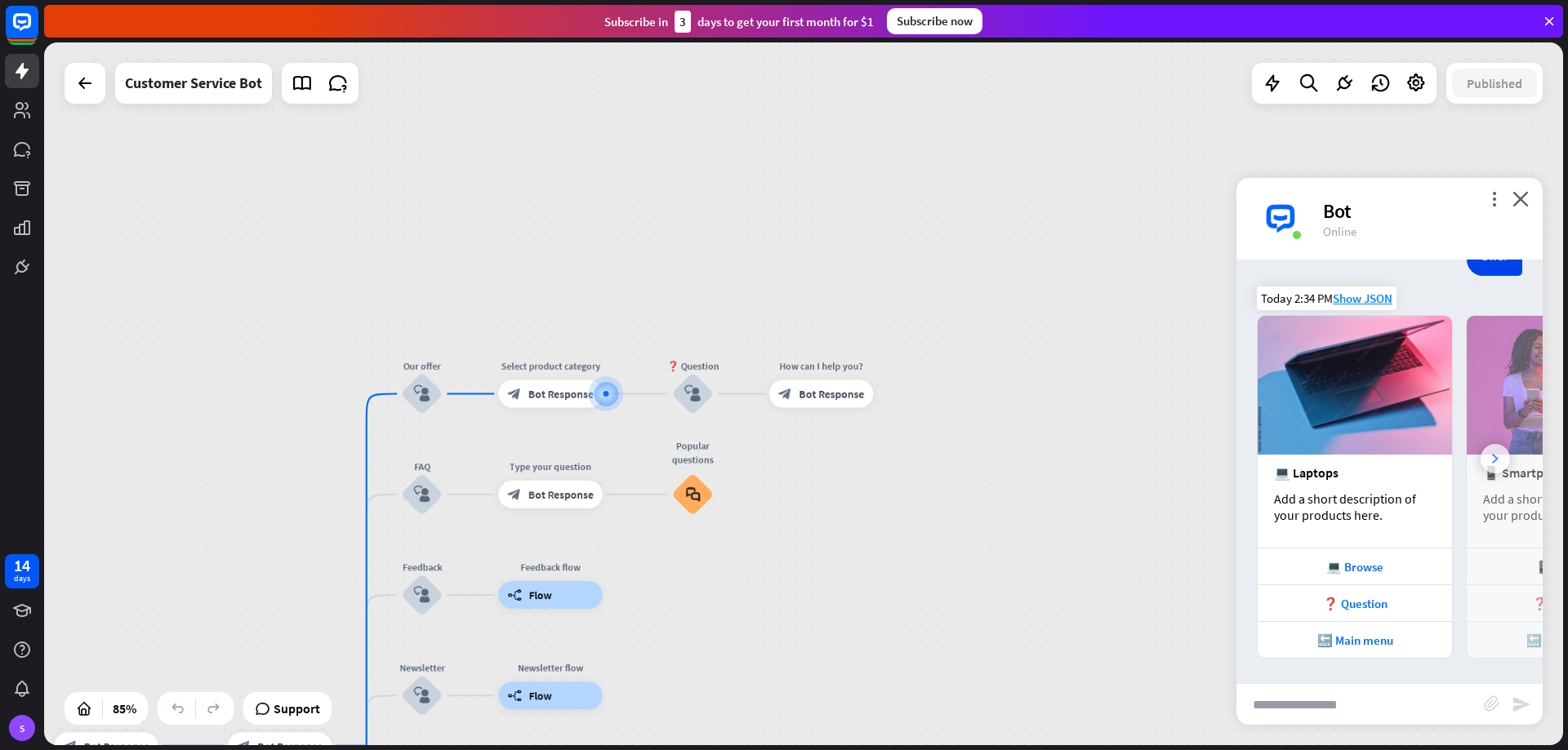
click at [1486, 455] on div at bounding box center [1495, 459] width 30 height 30
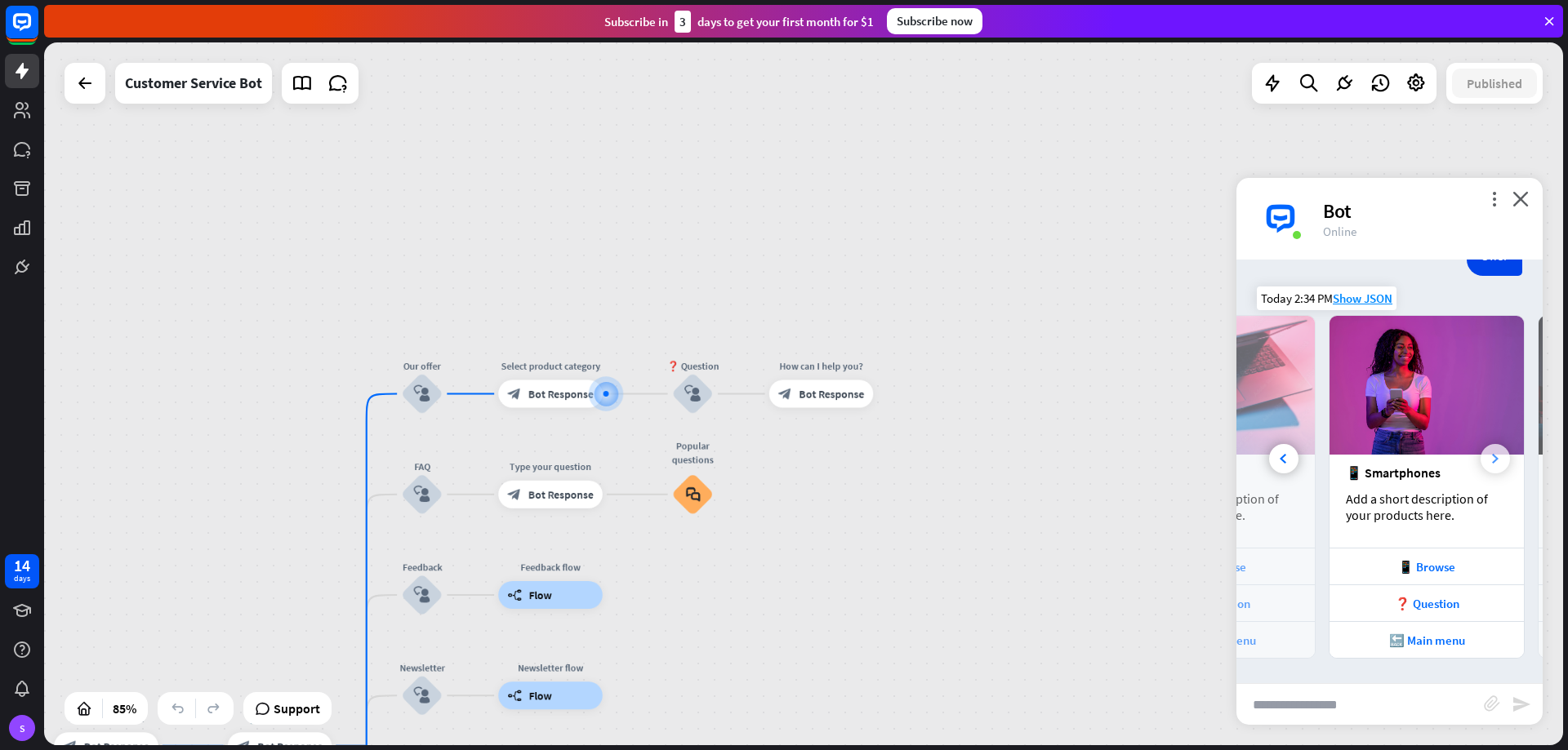
scroll to position [0, 180]
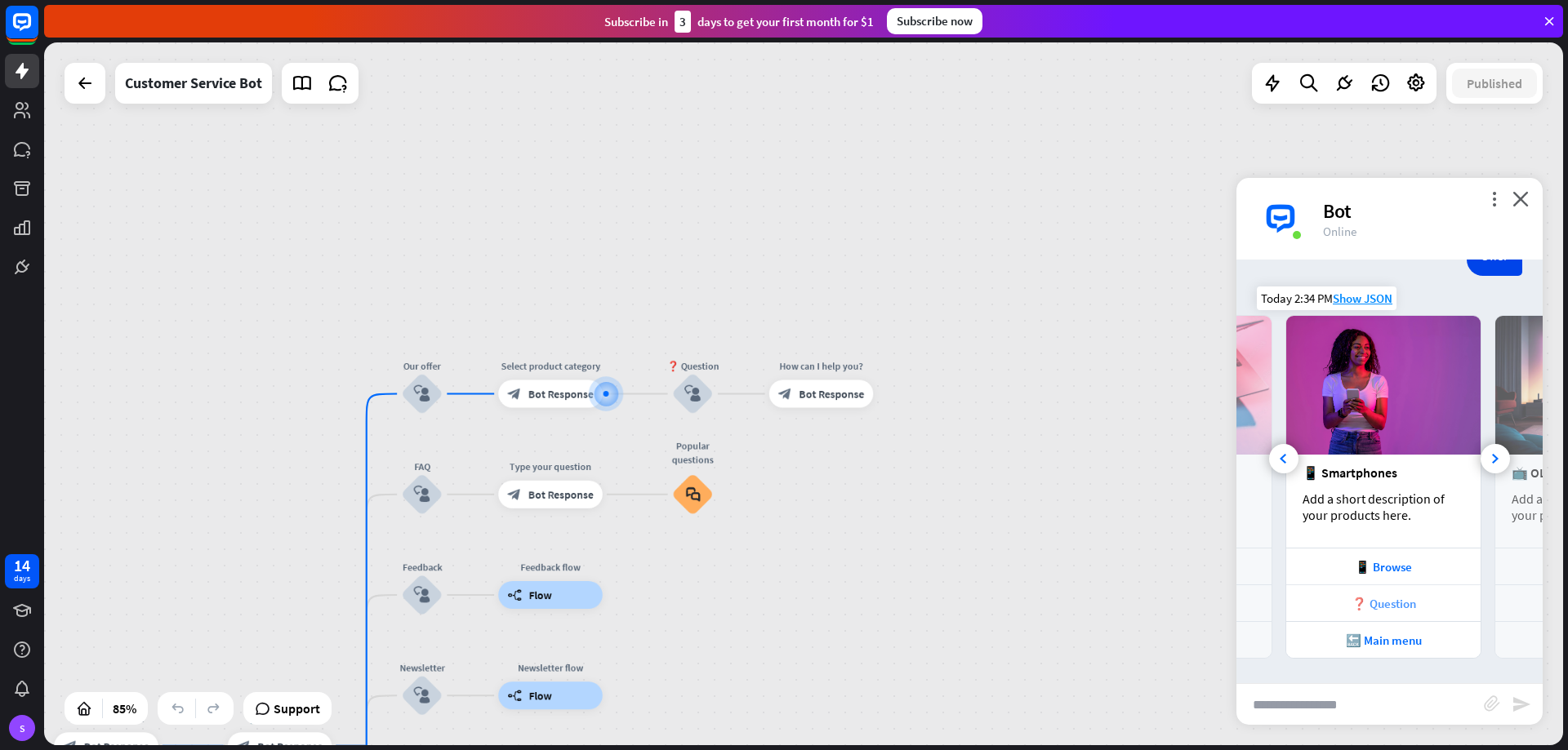
click at [1414, 604] on div "❓ Question" at bounding box center [1383, 603] width 178 height 16
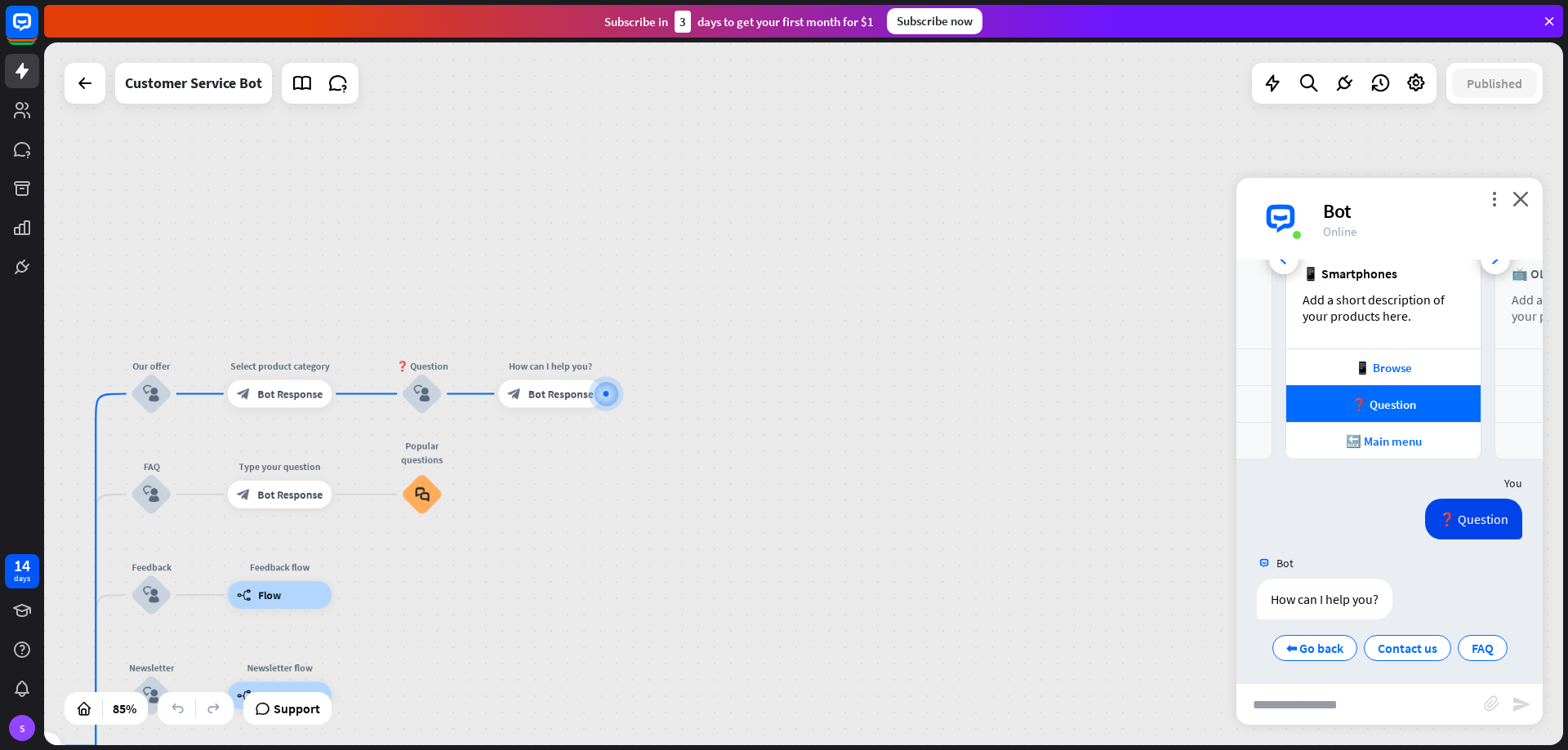
scroll to position [406, 0]
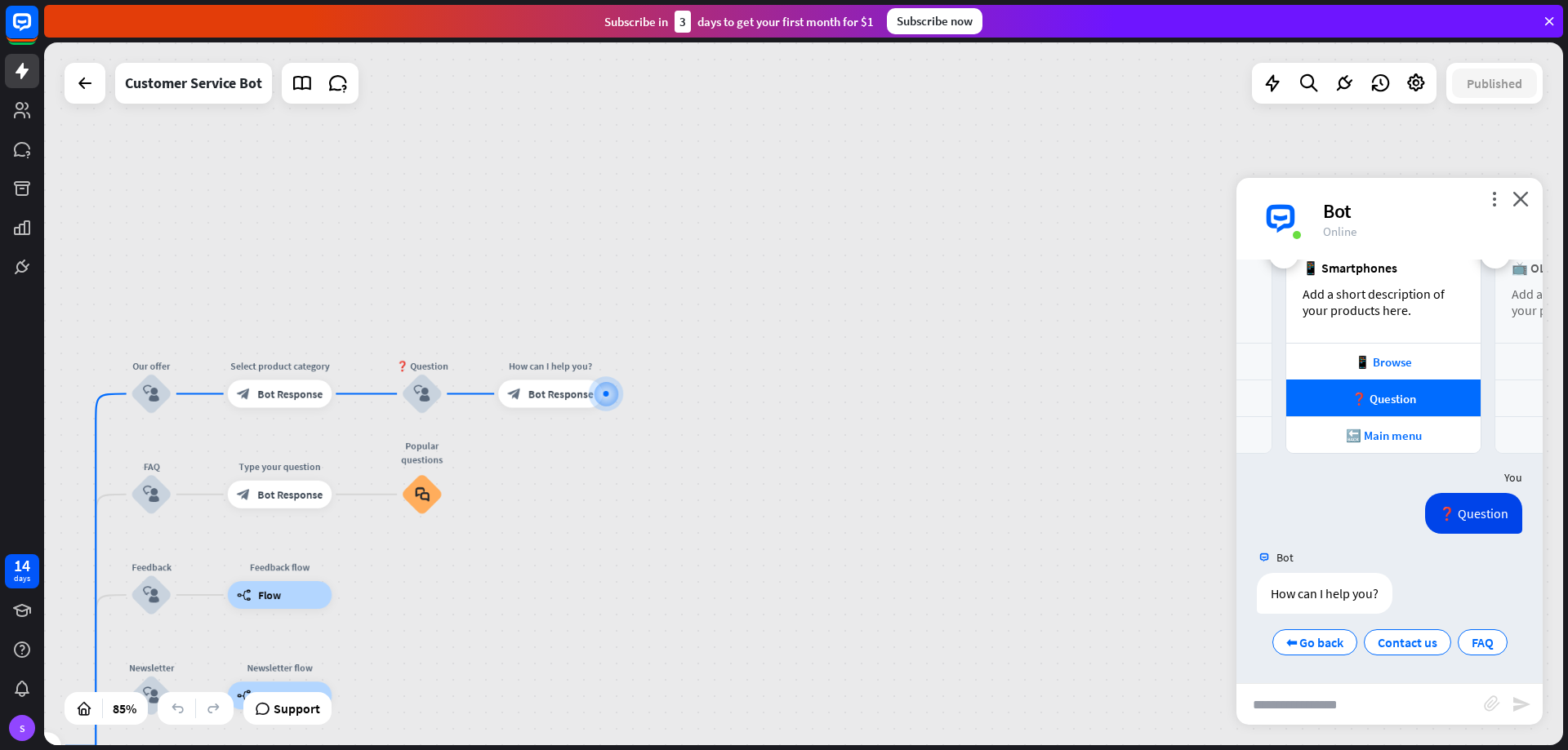
click at [1427, 697] on input "text" at bounding box center [1359, 704] width 247 height 41
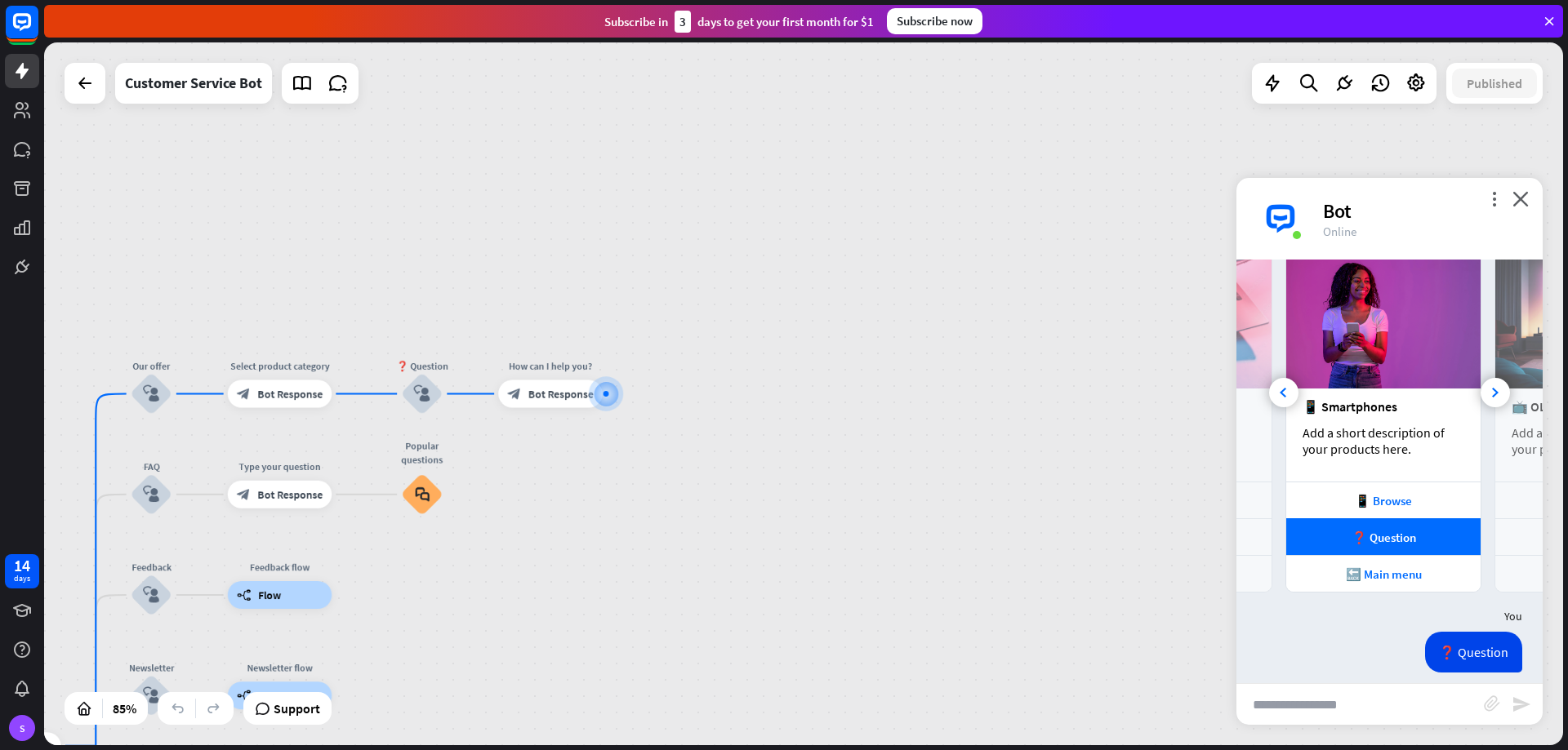
scroll to position [242, 0]
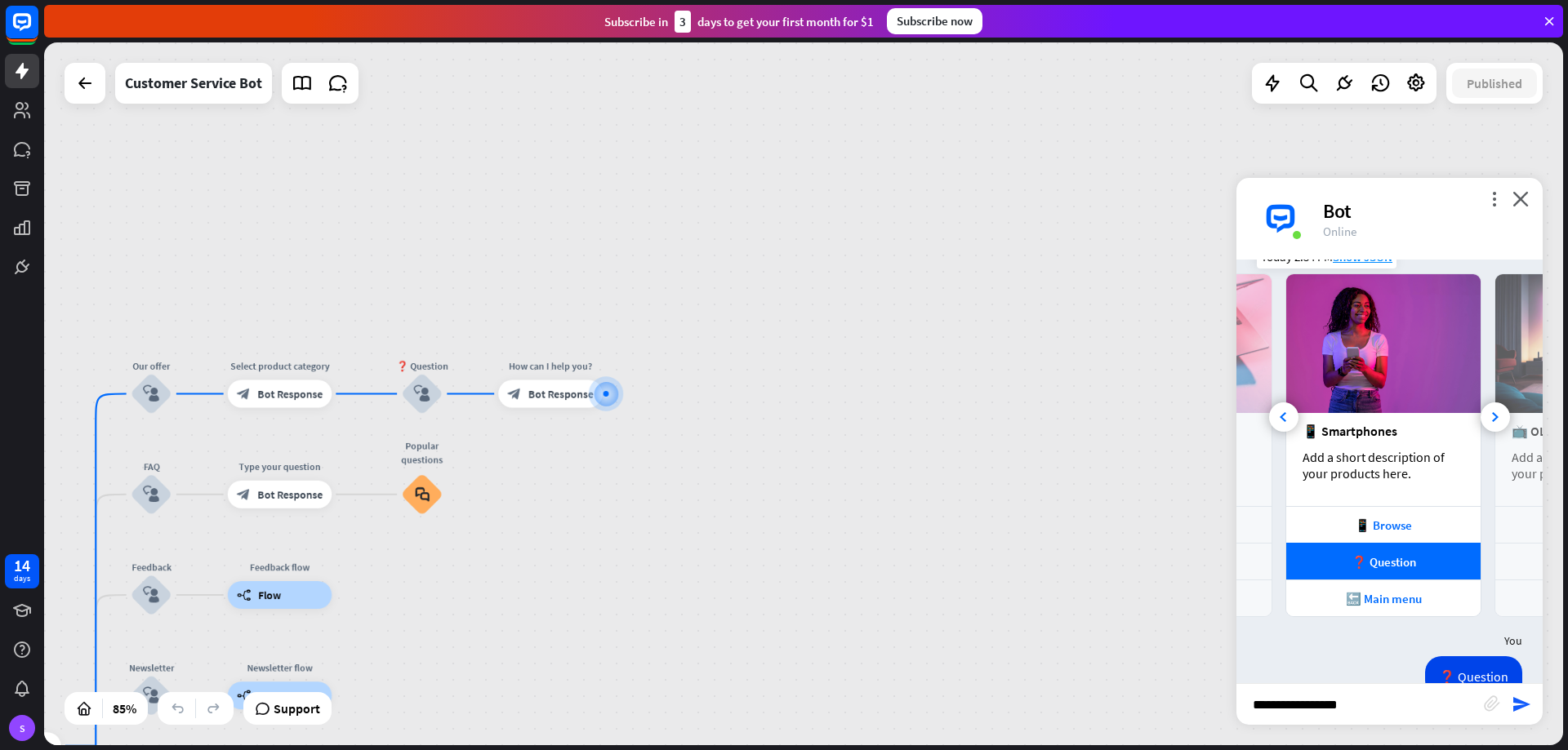
type input "**********"
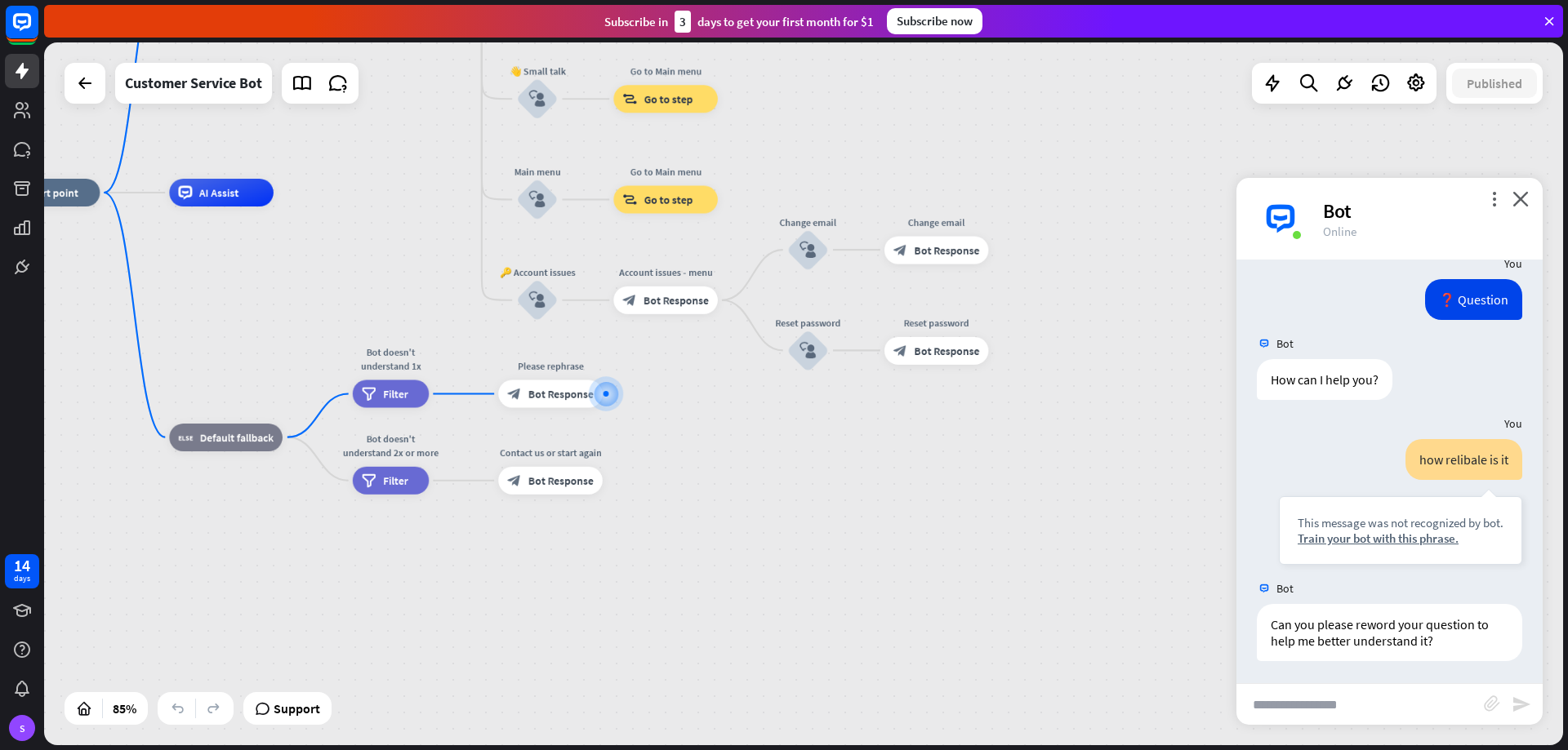
scroll to position [622, 0]
click at [1529, 198] on div "more_vert close Bot Online" at bounding box center [1389, 218] width 306 height 82
click at [1519, 205] on icon "close" at bounding box center [1521, 198] width 17 height 16
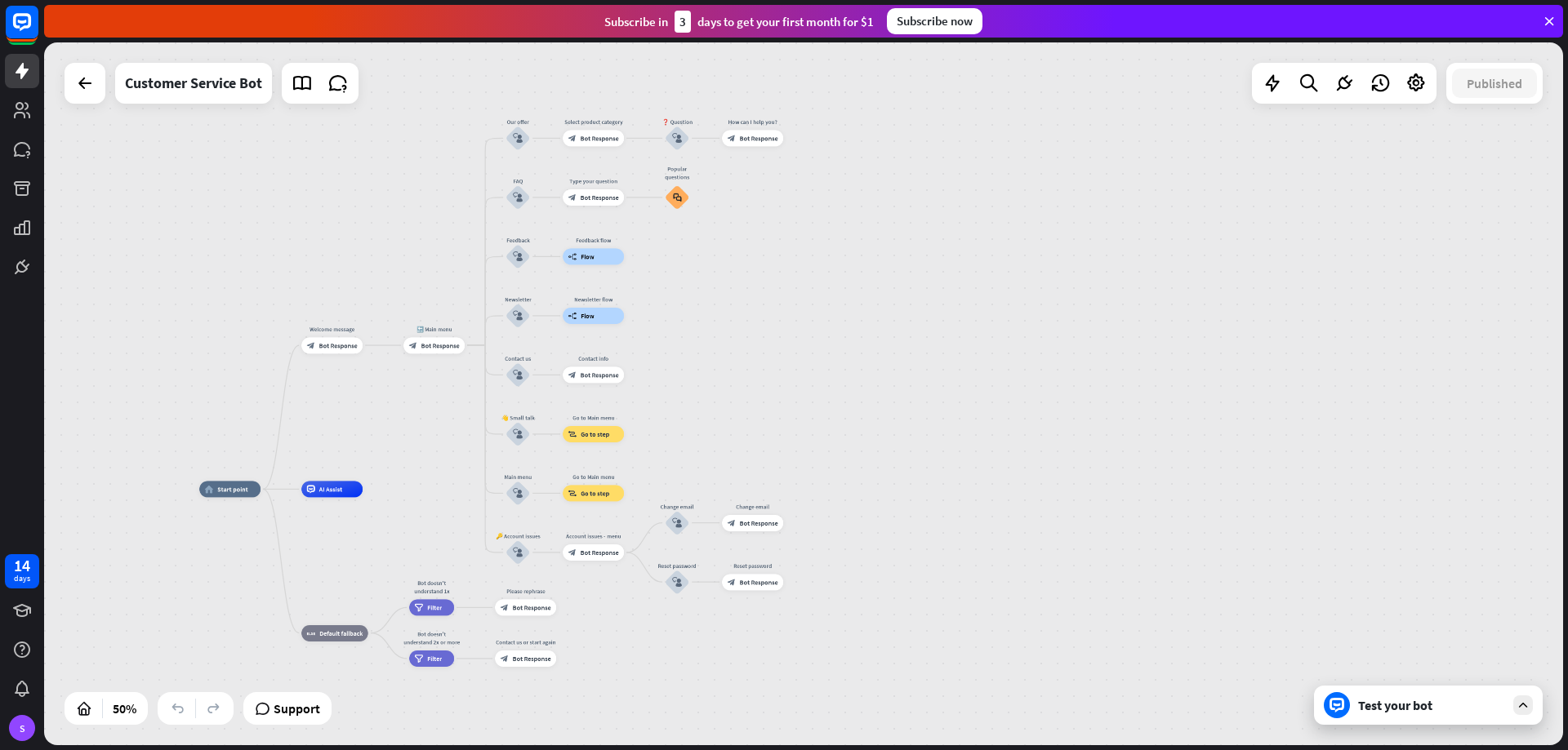
drag, startPoint x: 724, startPoint y: 317, endPoint x: 802, endPoint y: 433, distance: 139.8
click at [801, 437] on div "home_2 Start point Welcome message block_bot_response Bot Response 🔙 Main menu …" at bounding box center [803, 394] width 1519 height 703
